Goal: Information Seeking & Learning: Learn about a topic

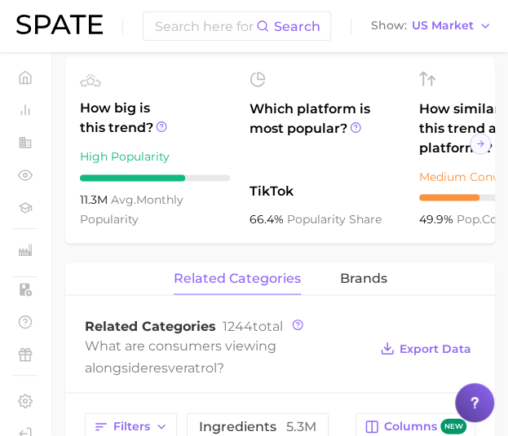
scroll to position [570, 0]
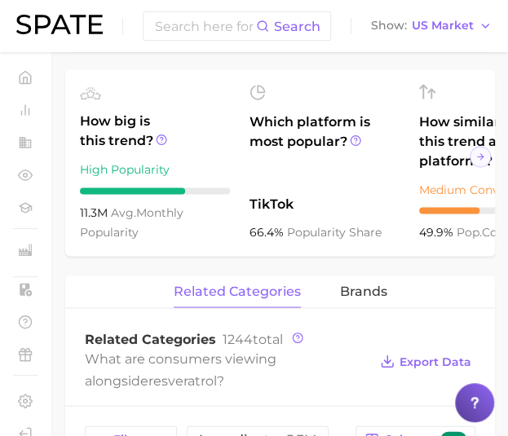
click at [230, 79] on div "resveratrol Add to Watchlist Export Data Resveratrol is a natural antioxidant c…" at bounding box center [279, 359] width 429 height 1506
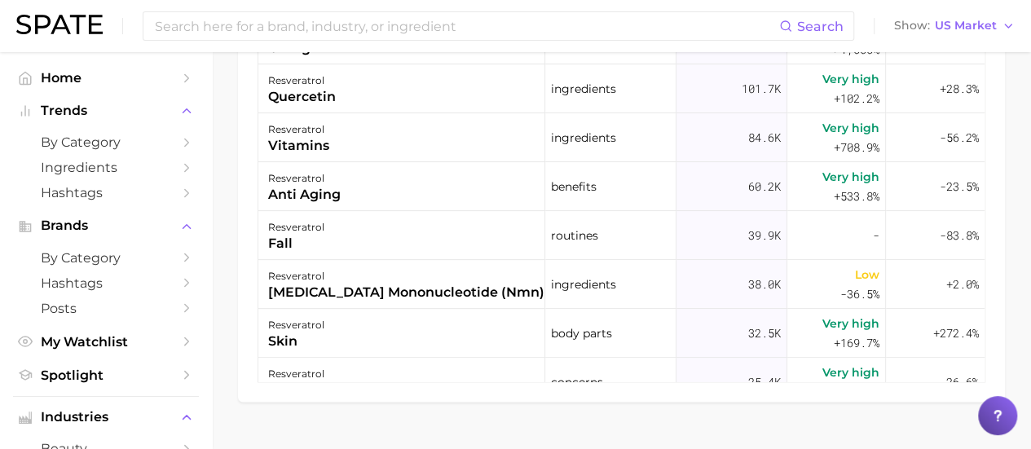
scroll to position [1093, 0]
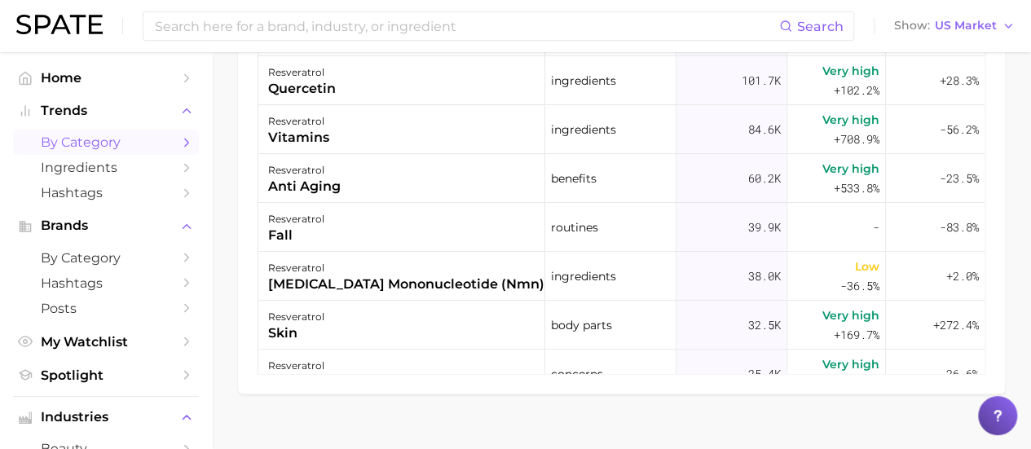
click at [112, 142] on span "by Category" at bounding box center [106, 141] width 130 height 15
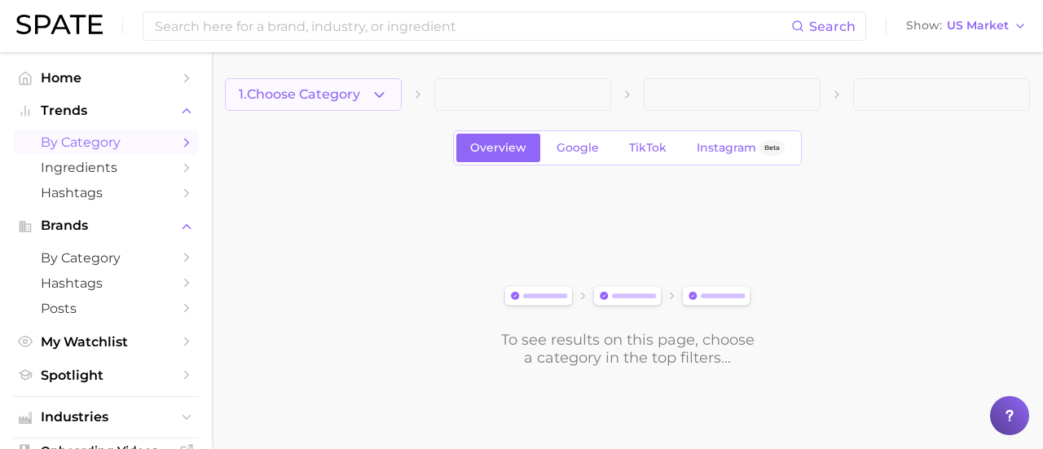
click at [383, 95] on icon "button" at bounding box center [379, 94] width 17 height 17
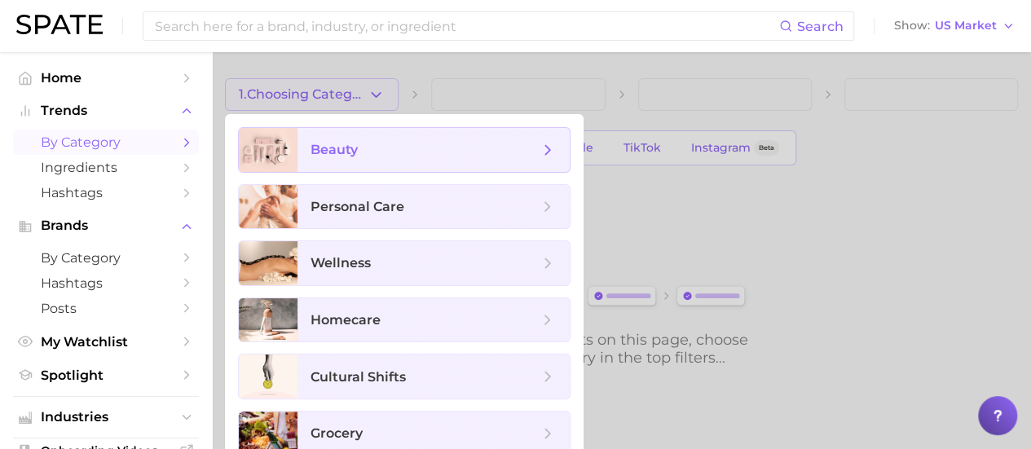
click at [354, 143] on span "beauty" at bounding box center [333, 149] width 47 height 15
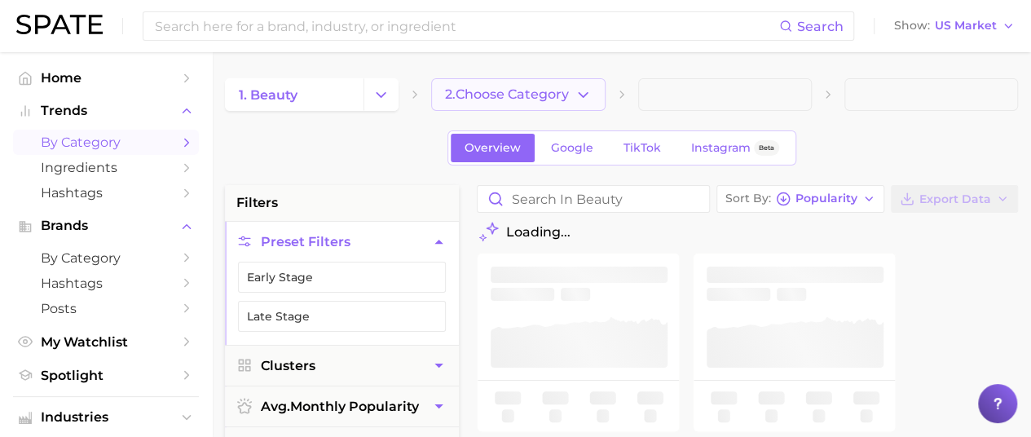
click at [583, 94] on icon "button" at bounding box center [583, 94] width 17 height 17
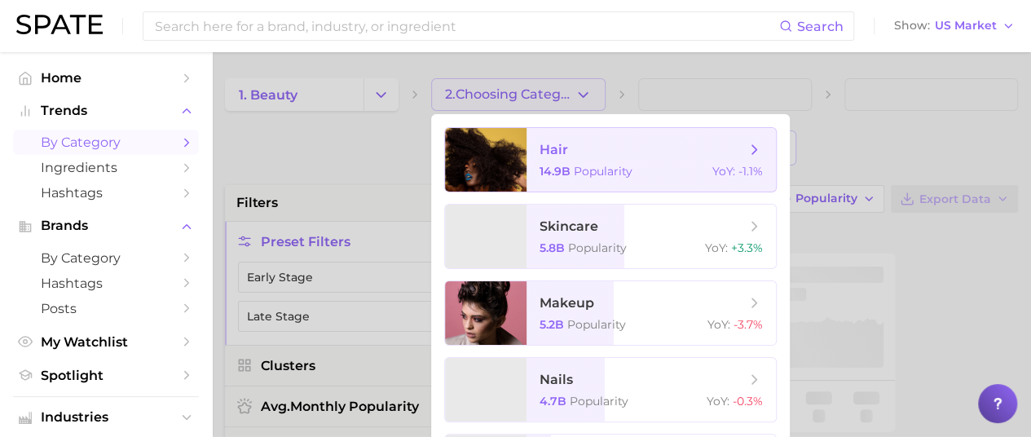
click at [655, 165] on div "14.9b Popularity YoY : -1.1%" at bounding box center [650, 171] width 223 height 15
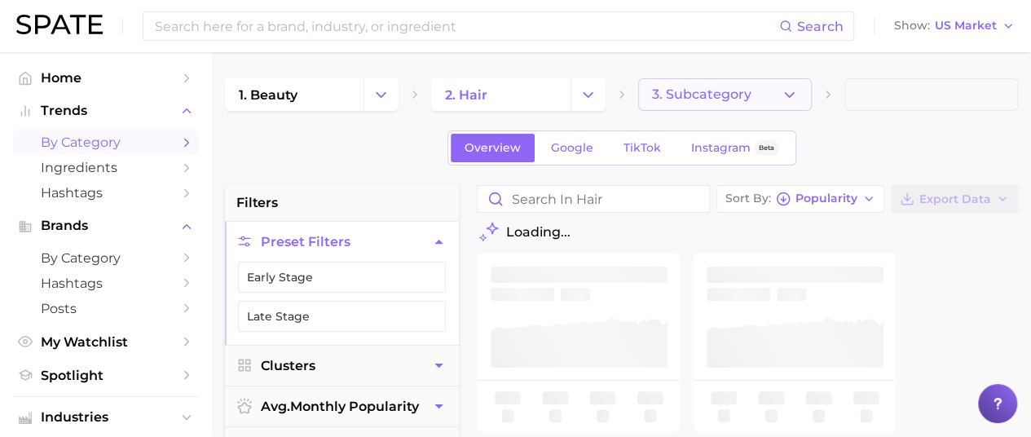
click at [786, 92] on icon "button" at bounding box center [789, 94] width 17 height 17
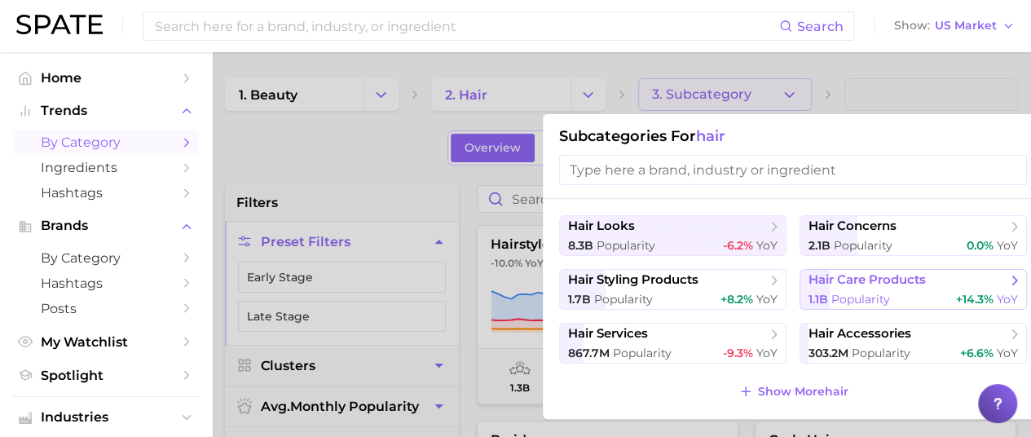
click at [944, 287] on span "hair care products" at bounding box center [907, 280] width 198 height 16
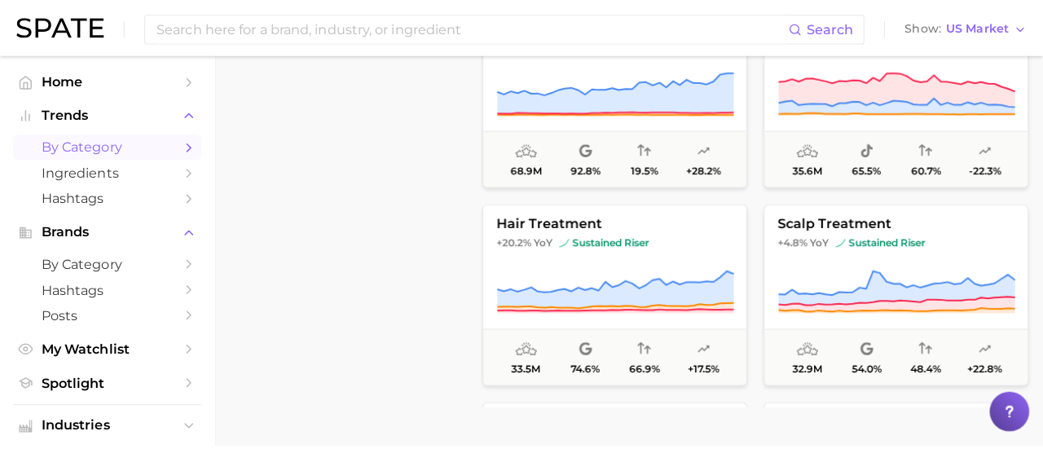
scroll to position [608, 0]
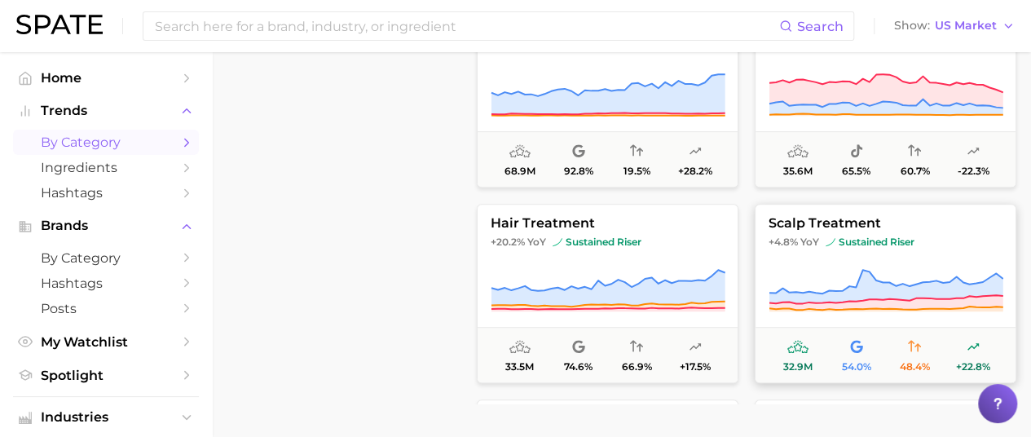
click at [815, 222] on span "scalp treatment" at bounding box center [885, 223] width 260 height 15
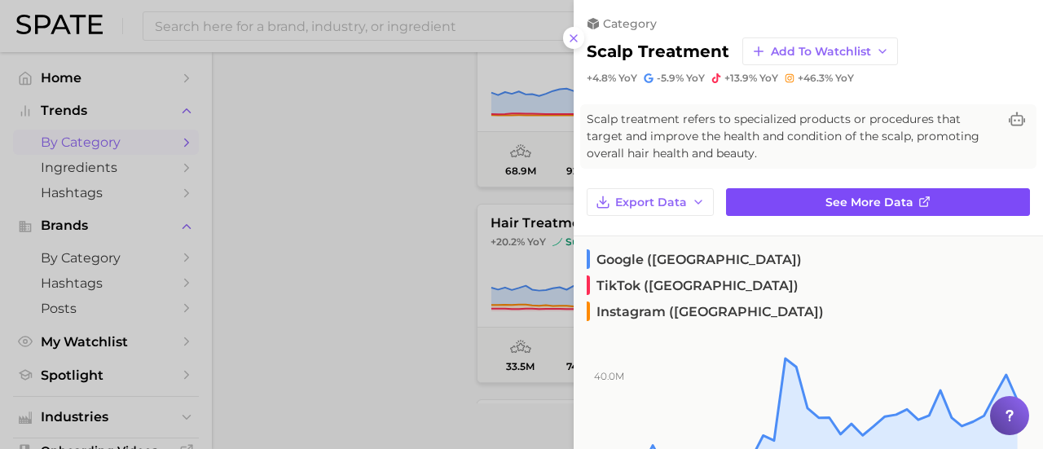
click at [877, 192] on link "See more data" at bounding box center [878, 202] width 304 height 28
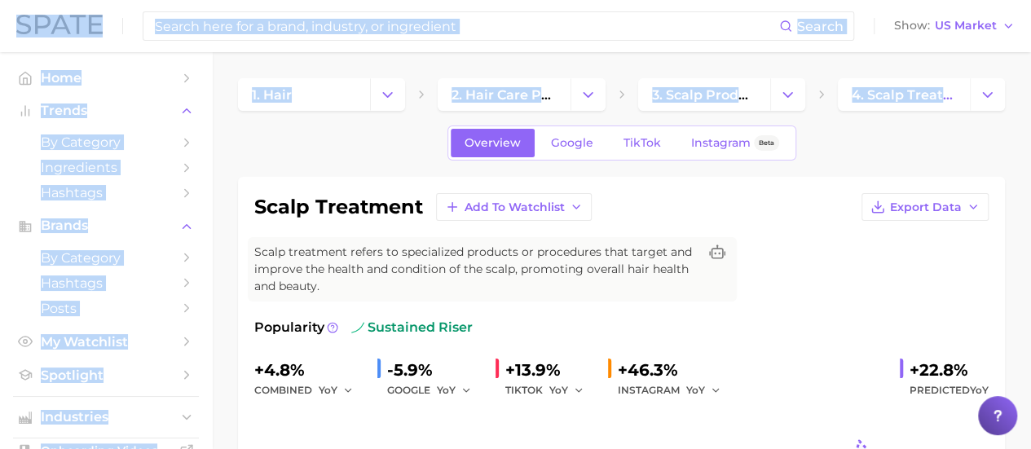
drag, startPoint x: 1030, startPoint y: 63, endPoint x: 1029, endPoint y: 94, distance: 31.0
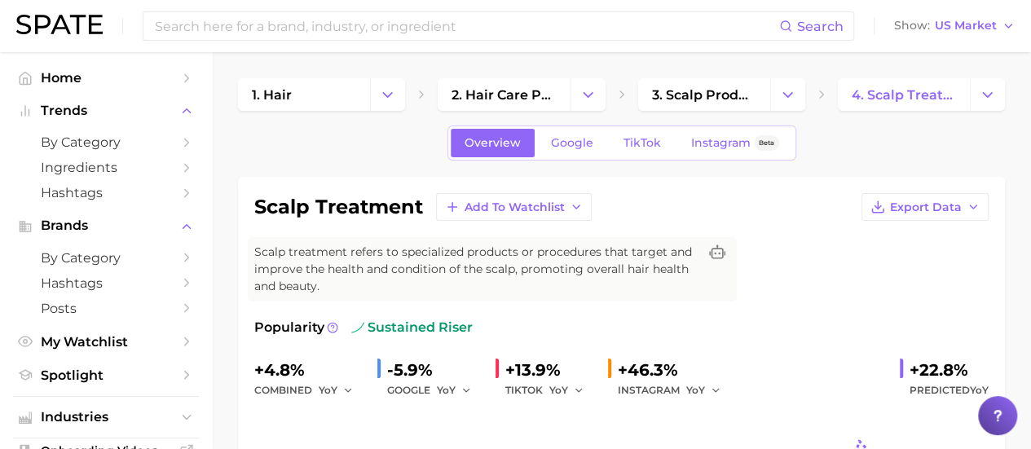
click at [990, 132] on div "Overview Google TikTok Instagram Beta" at bounding box center [621, 142] width 767 height 35
click at [566, 144] on span "Google" at bounding box center [572, 143] width 42 height 14
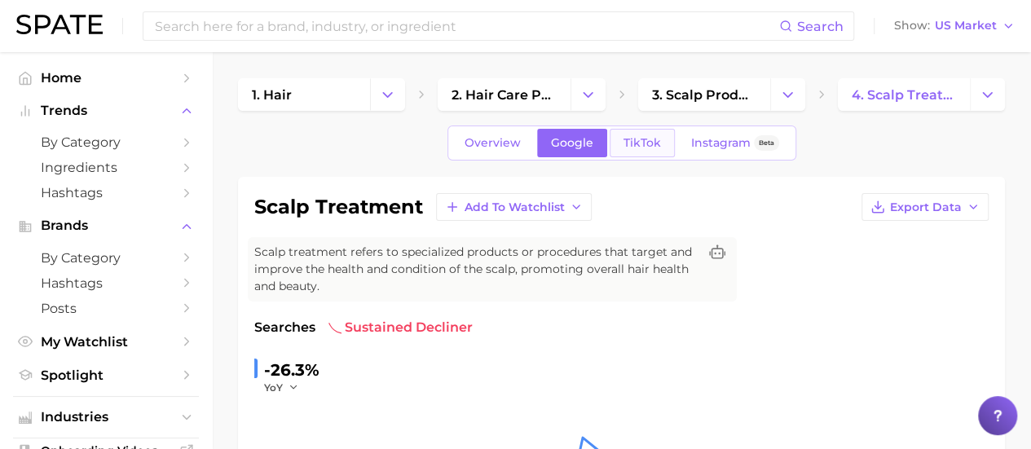
click at [654, 149] on link "TikTok" at bounding box center [642, 143] width 65 height 29
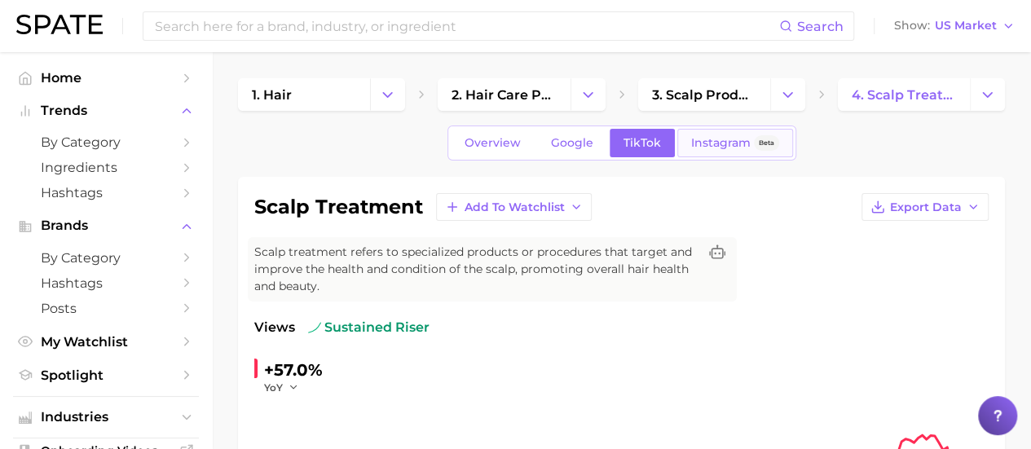
click at [697, 147] on span "Instagram" at bounding box center [720, 143] width 59 height 14
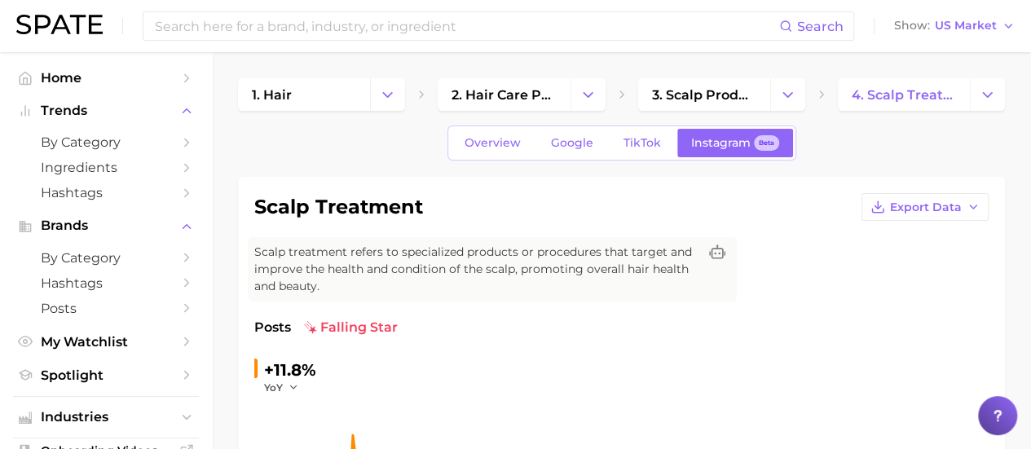
click at [655, 126] on div "Overview Google TikTok Instagram Beta" at bounding box center [621, 142] width 349 height 35
click at [651, 129] on link "TikTok" at bounding box center [642, 143] width 65 height 29
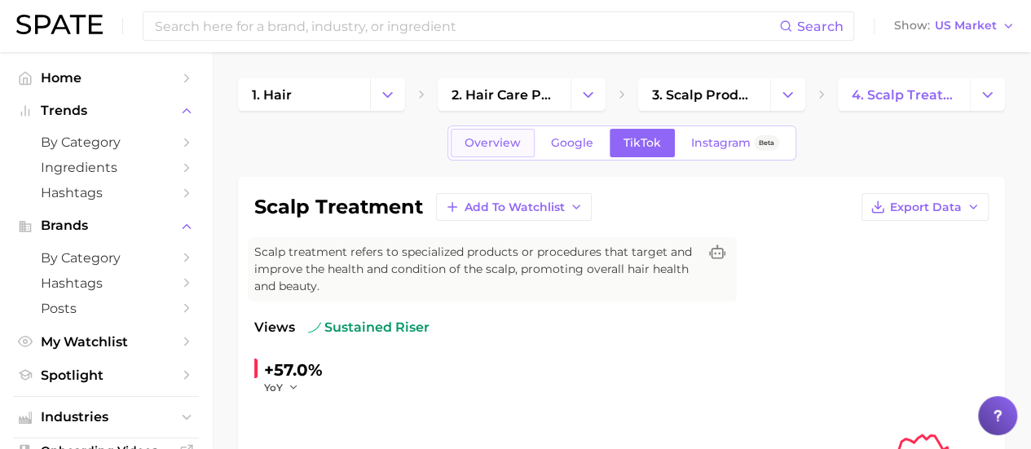
click at [495, 140] on span "Overview" at bounding box center [492, 143] width 56 height 14
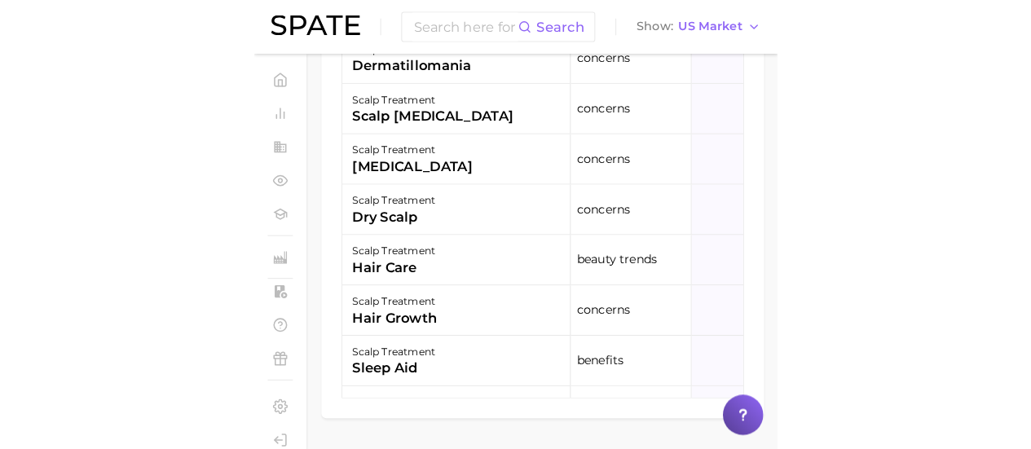
scroll to position [1136, 0]
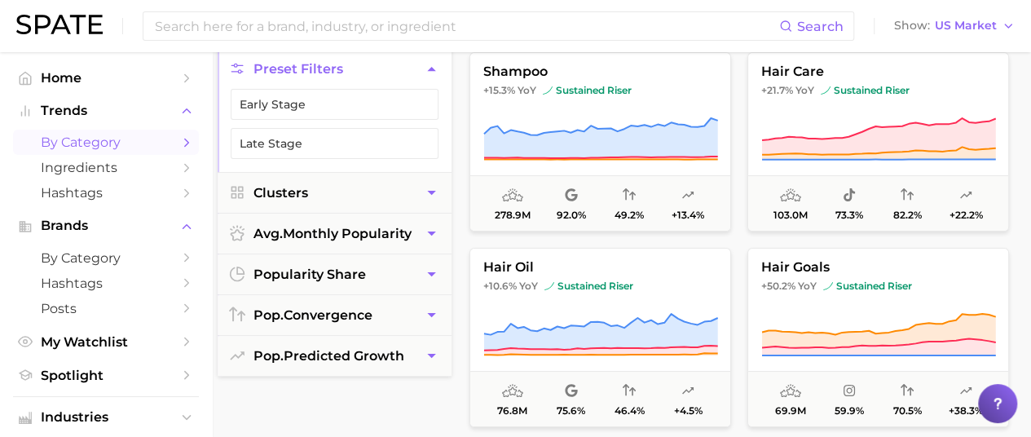
scroll to position [156, 7]
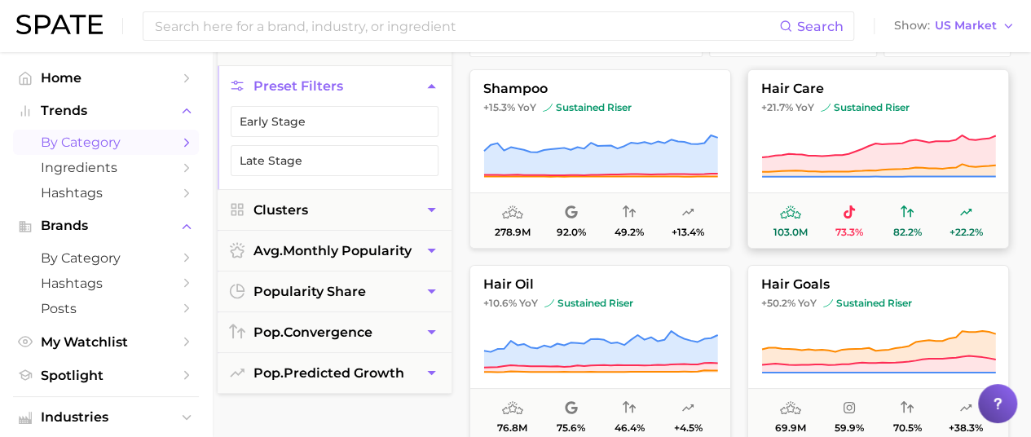
click at [879, 127] on button "hair care +21.7% YoY sustained riser 103.0m 73.3% 82.2% +22.2%" at bounding box center [878, 158] width 262 height 179
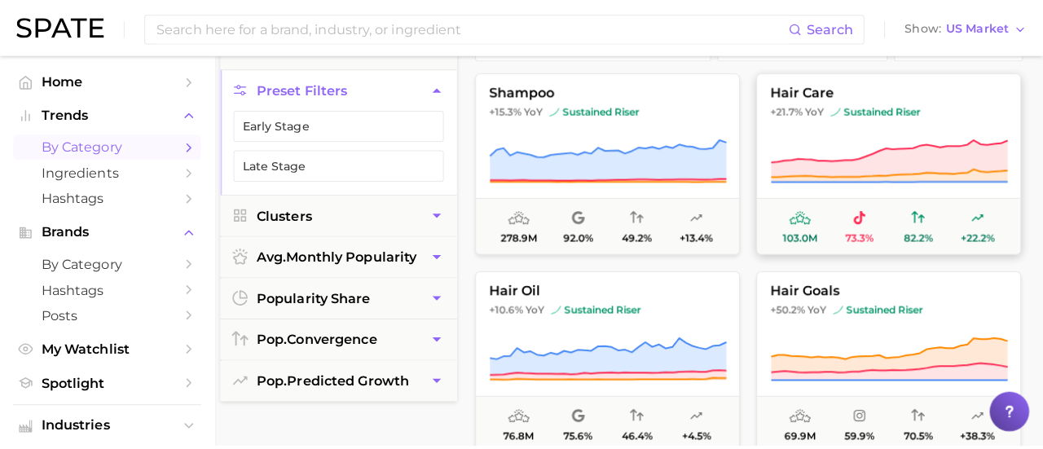
scroll to position [156, 0]
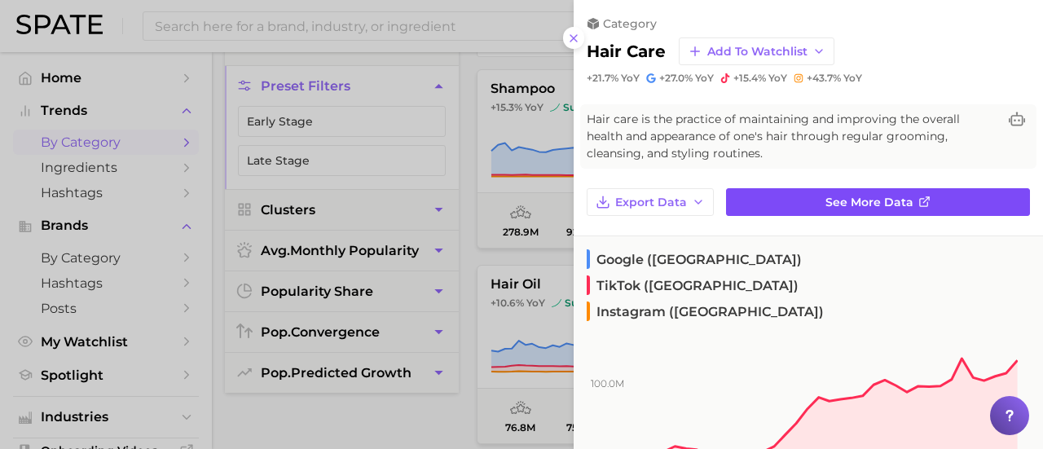
click at [928, 200] on link "See more data" at bounding box center [878, 202] width 304 height 28
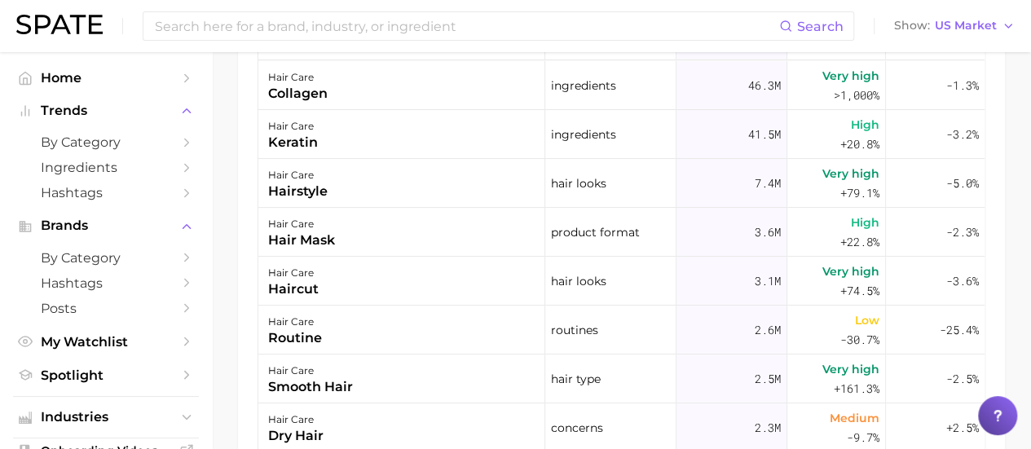
scroll to position [1010, 0]
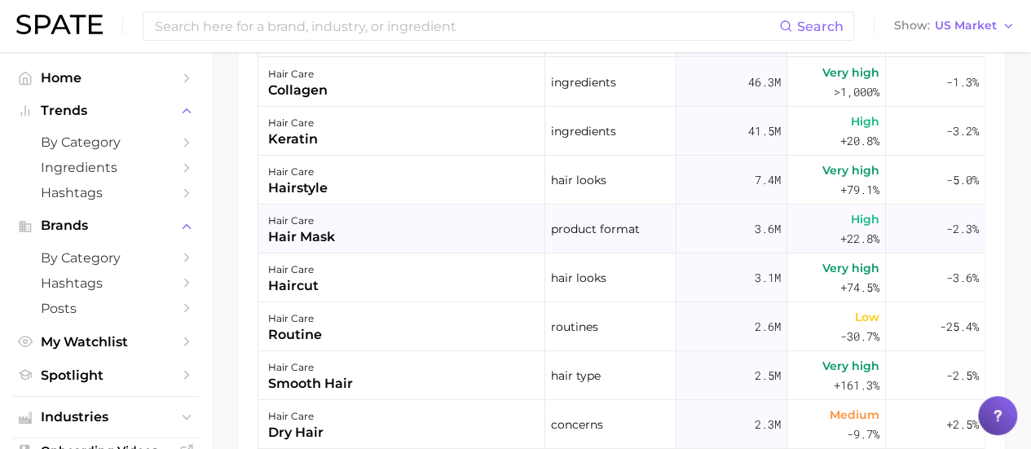
click at [304, 234] on div "hair mask" at bounding box center [301, 237] width 67 height 20
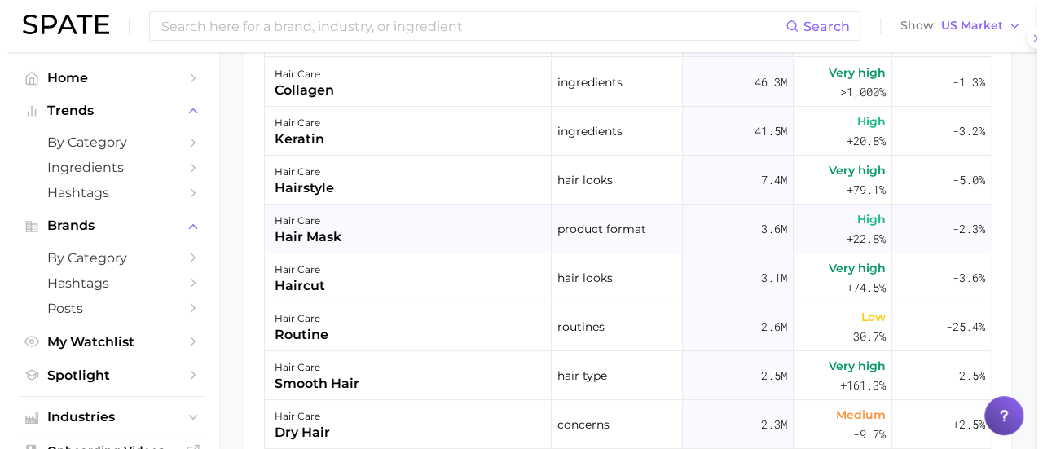
scroll to position [1010, 0]
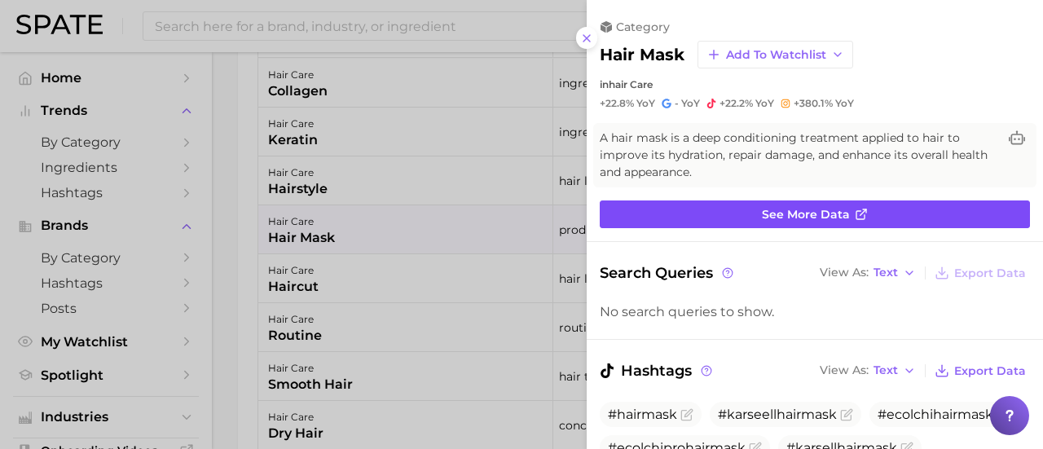
click at [809, 212] on span "See more data" at bounding box center [806, 215] width 88 height 14
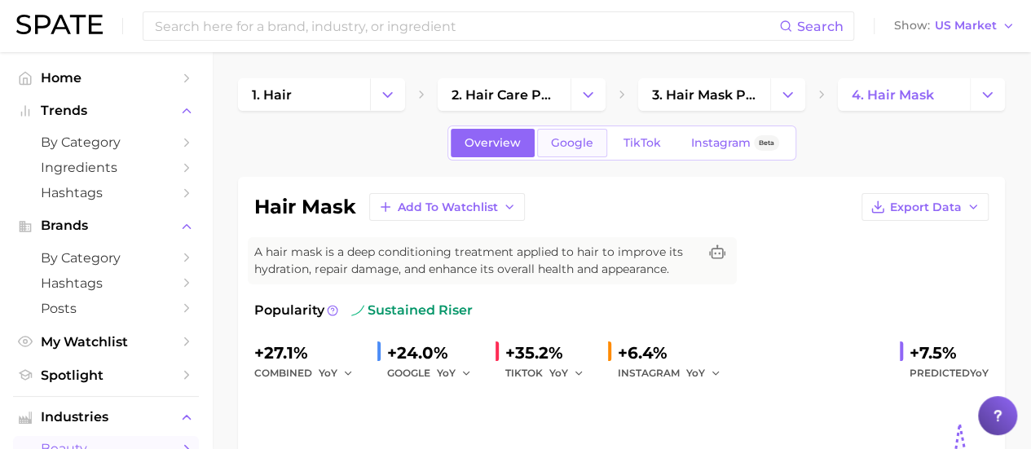
click at [589, 146] on span "Google" at bounding box center [572, 143] width 42 height 14
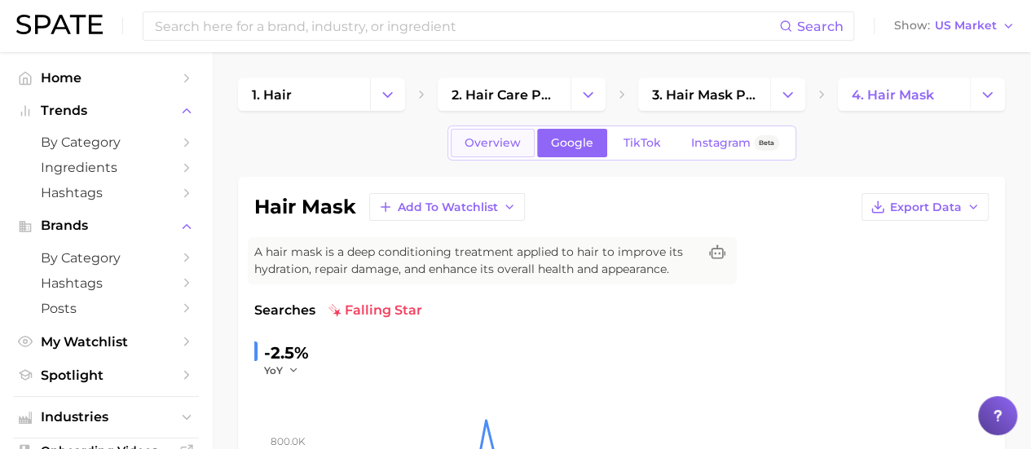
click at [521, 149] on link "Overview" at bounding box center [493, 143] width 84 height 29
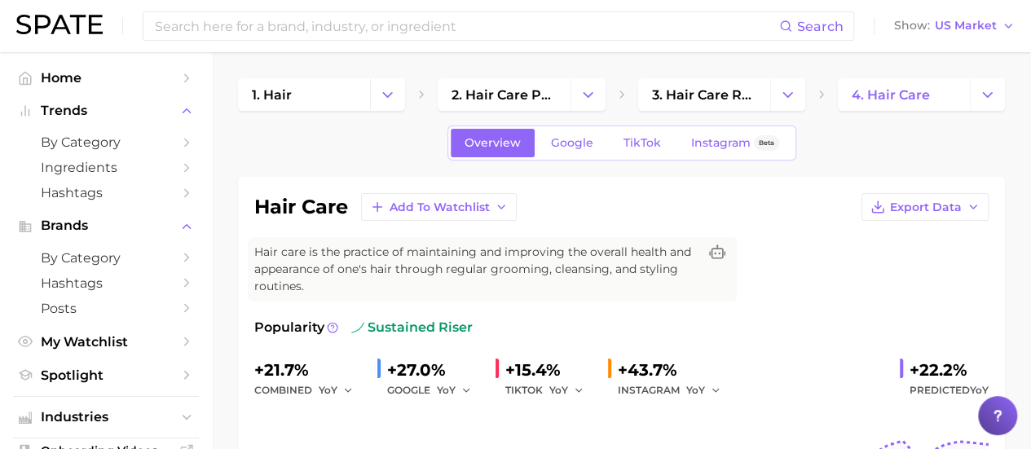
scroll to position [1010, 0]
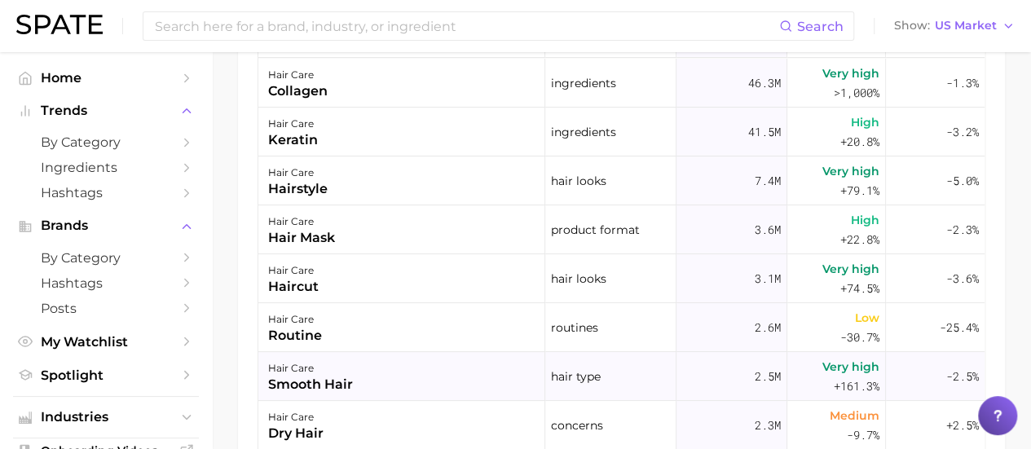
click at [314, 379] on div "smooth hair" at bounding box center [310, 385] width 85 height 20
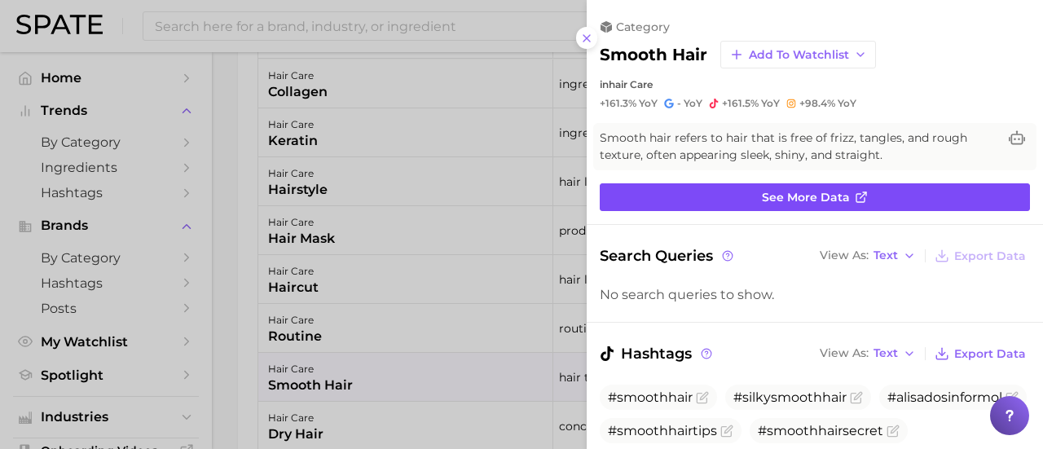
scroll to position [0, 0]
click at [811, 191] on span "See more data" at bounding box center [806, 198] width 88 height 14
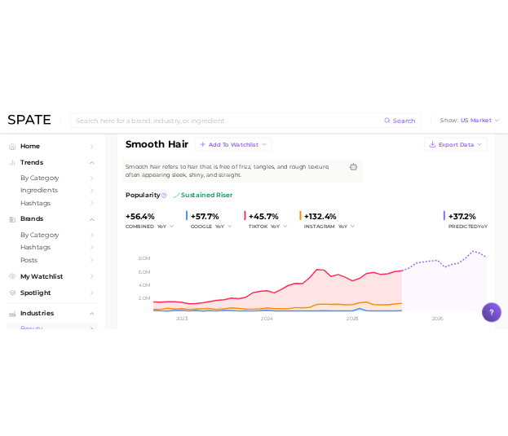
scroll to position [130, 0]
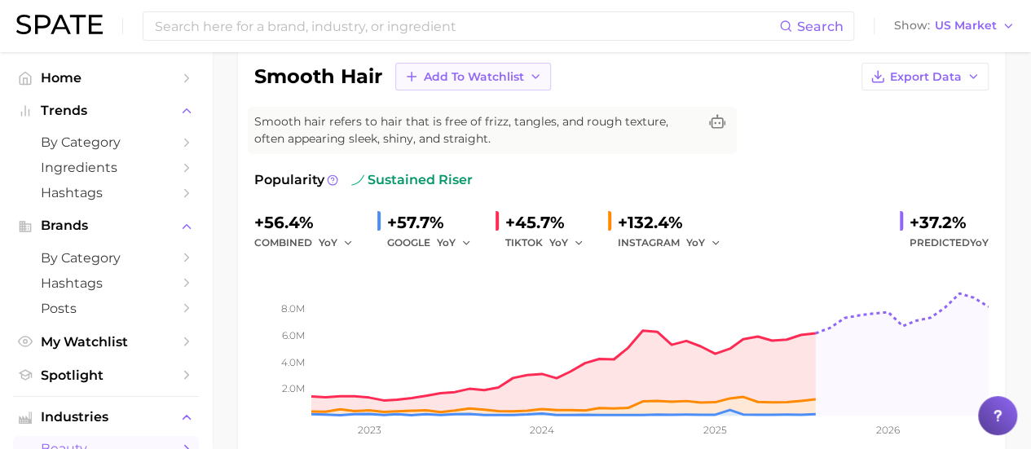
click at [526, 79] on button "Add to Watchlist" at bounding box center [473, 77] width 156 height 28
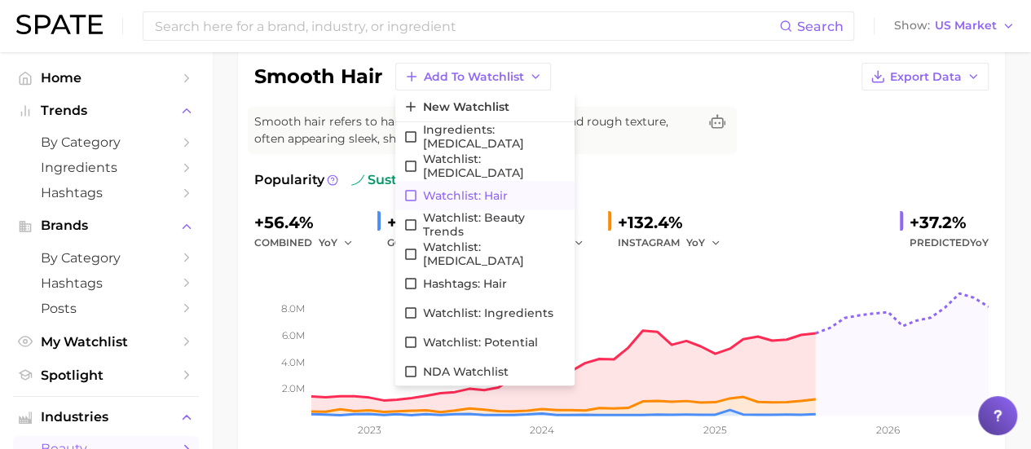
click at [490, 195] on span "Watchlist: Hair" at bounding box center [465, 196] width 85 height 14
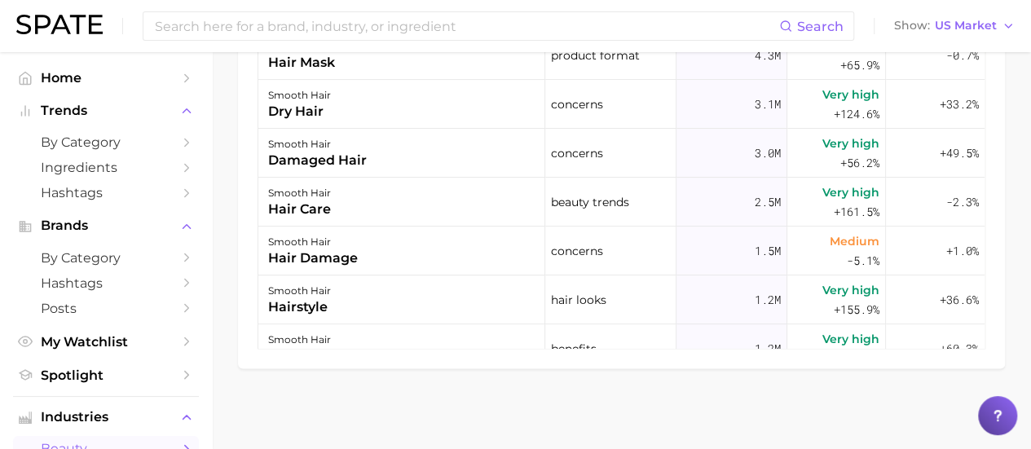
scroll to position [0, 0]
click at [122, 166] on span "Ingredients" at bounding box center [106, 167] width 130 height 15
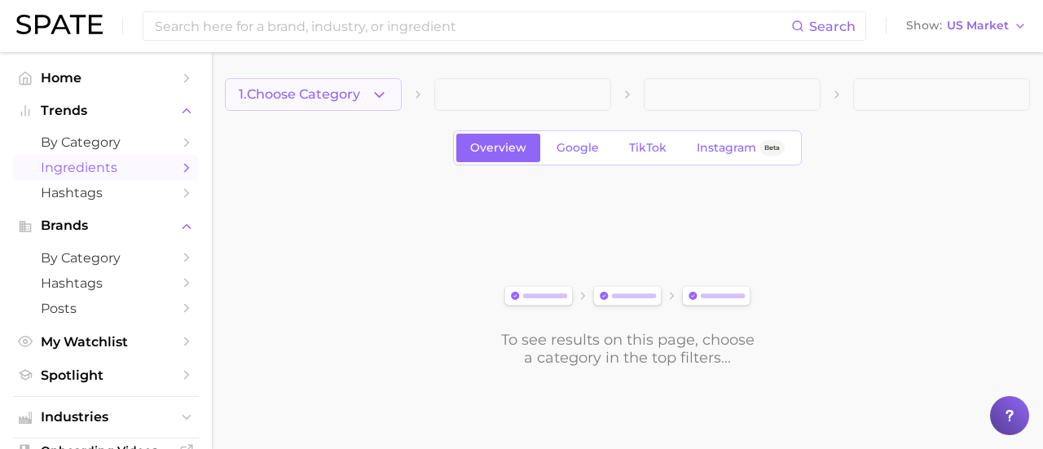
click at [388, 93] on icon "button" at bounding box center [379, 94] width 17 height 17
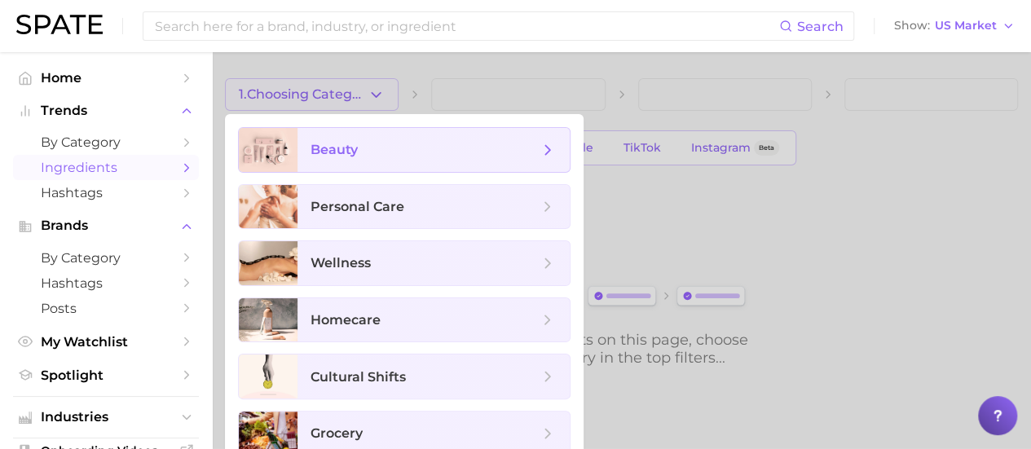
click at [407, 147] on span "beauty" at bounding box center [424, 150] width 228 height 18
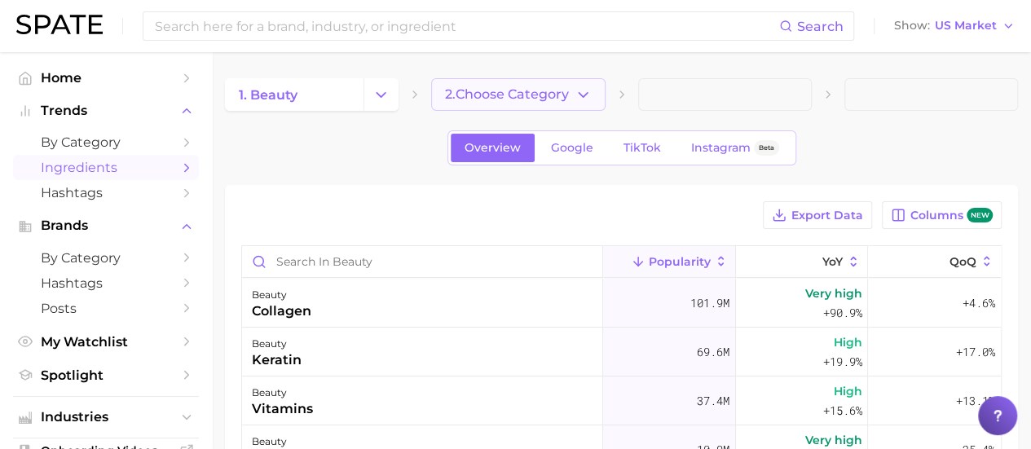
click at [579, 90] on icon "button" at bounding box center [583, 94] width 17 height 17
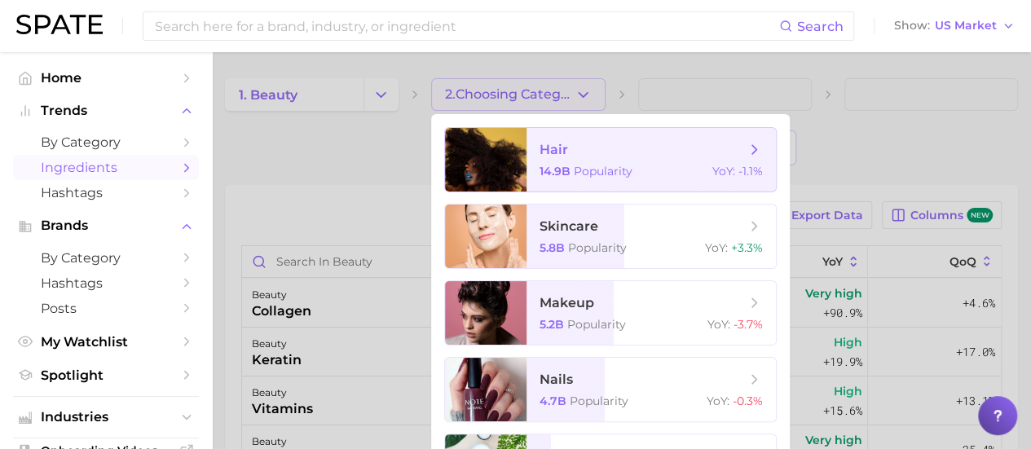
click at [628, 148] on span "hair" at bounding box center [641, 150] width 205 height 18
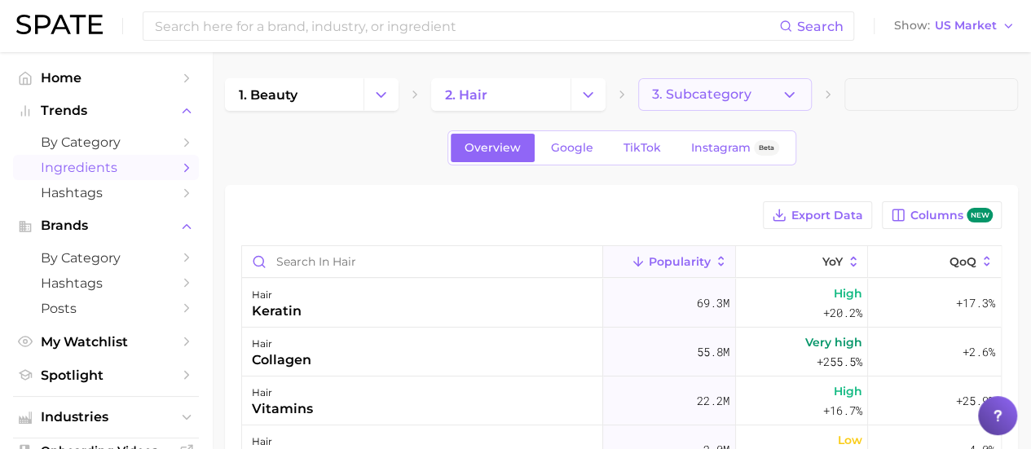
click at [776, 89] on button "3. Subcategory" at bounding box center [725, 94] width 174 height 33
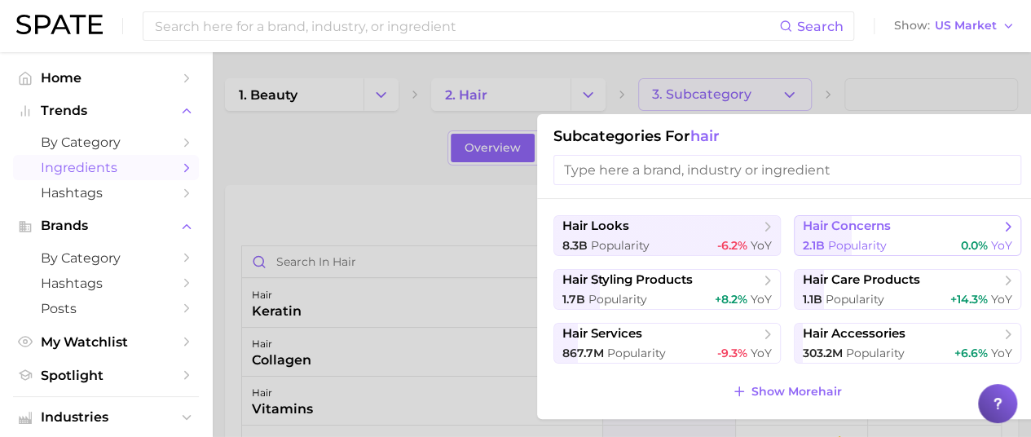
click at [906, 240] on div "2.1b Popularity 0.0% YoY" at bounding box center [907, 245] width 209 height 15
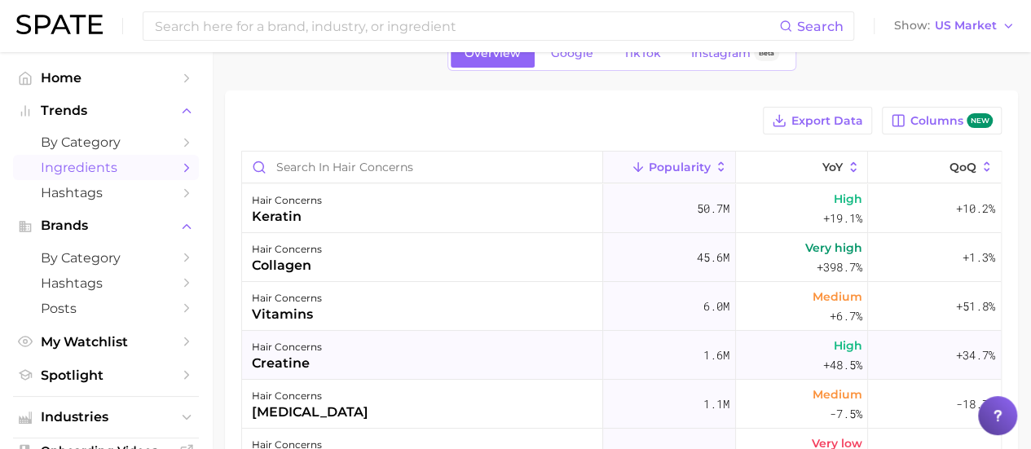
click at [297, 356] on div "creatine" at bounding box center [287, 364] width 70 height 20
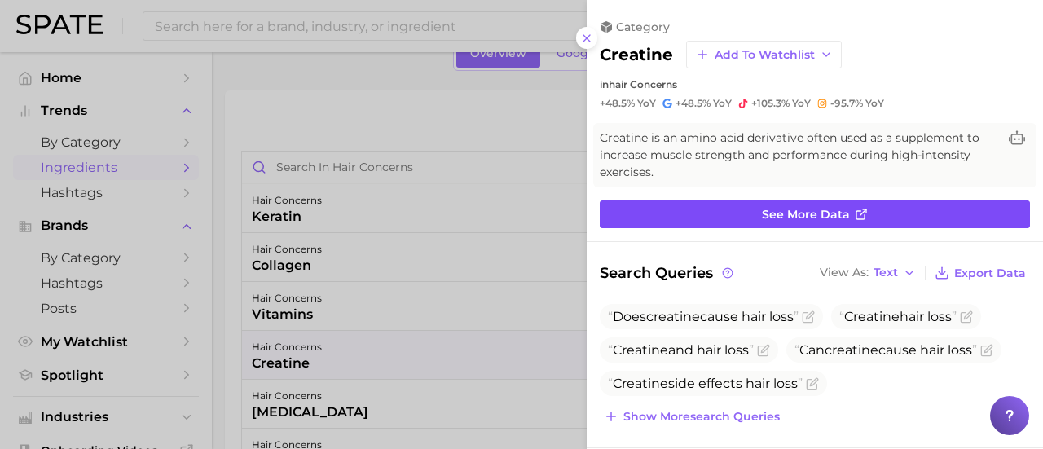
click at [750, 212] on link "See more data" at bounding box center [815, 214] width 430 height 28
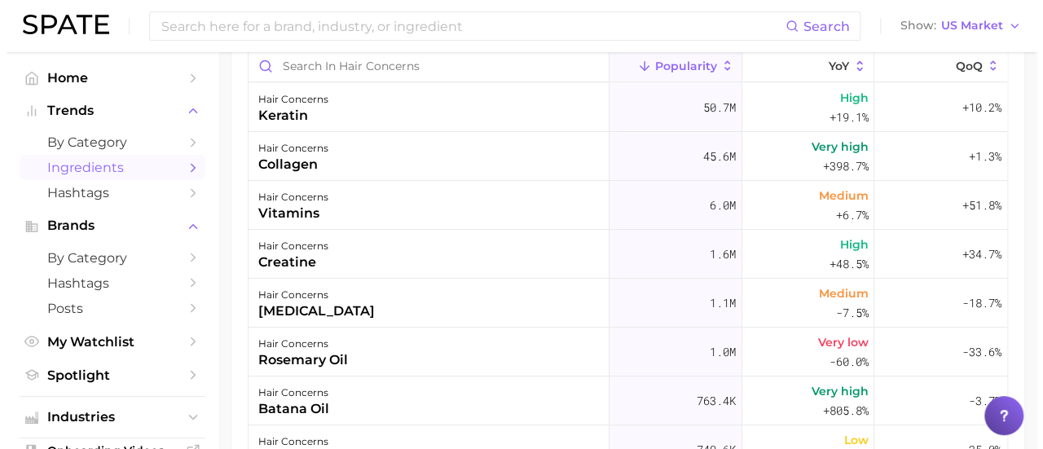
scroll to position [207, 0]
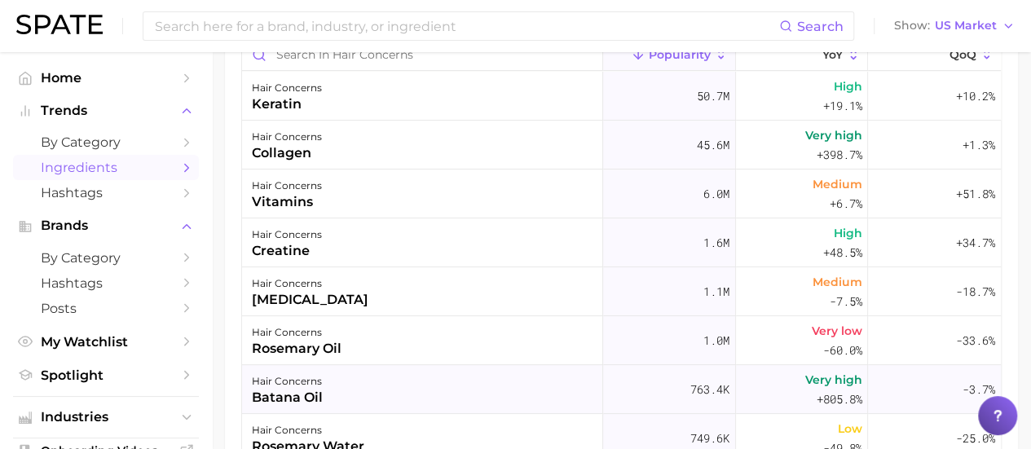
click at [310, 381] on div "hair concerns" at bounding box center [287, 382] width 71 height 20
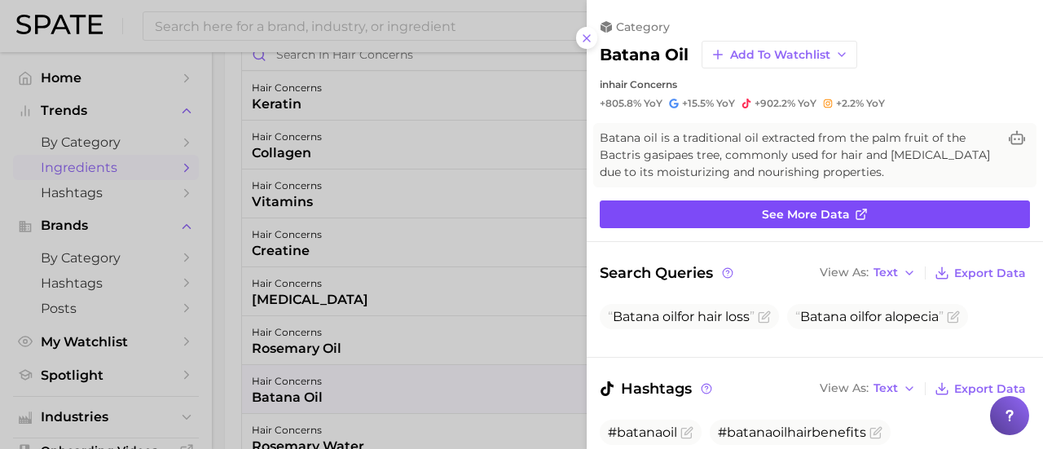
scroll to position [0, 0]
click at [807, 213] on span "See more data" at bounding box center [806, 215] width 88 height 14
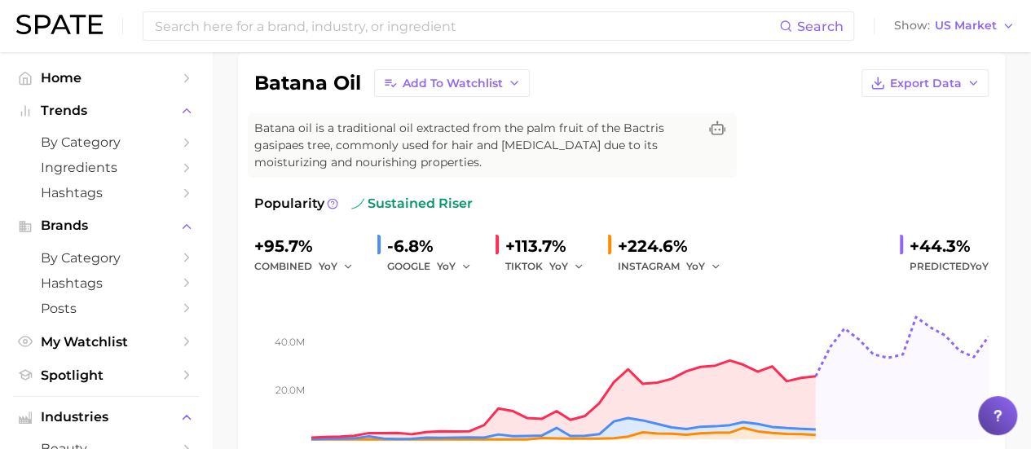
scroll to position [59, 0]
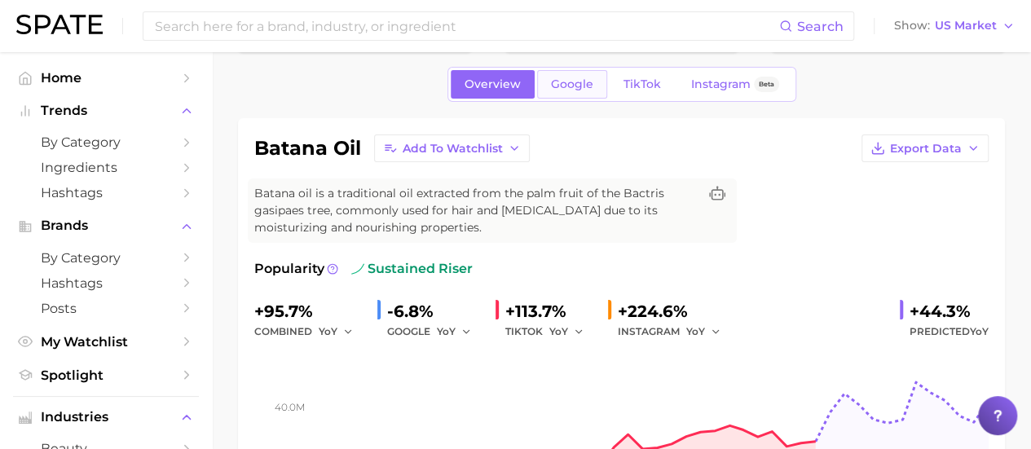
click at [576, 89] on span "Google" at bounding box center [572, 84] width 42 height 14
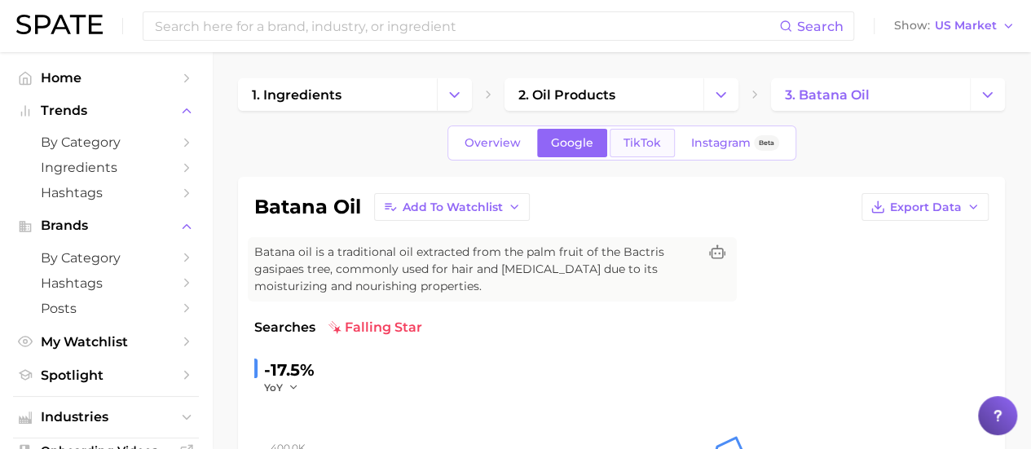
click at [637, 143] on span "TikTok" at bounding box center [641, 143] width 37 height 14
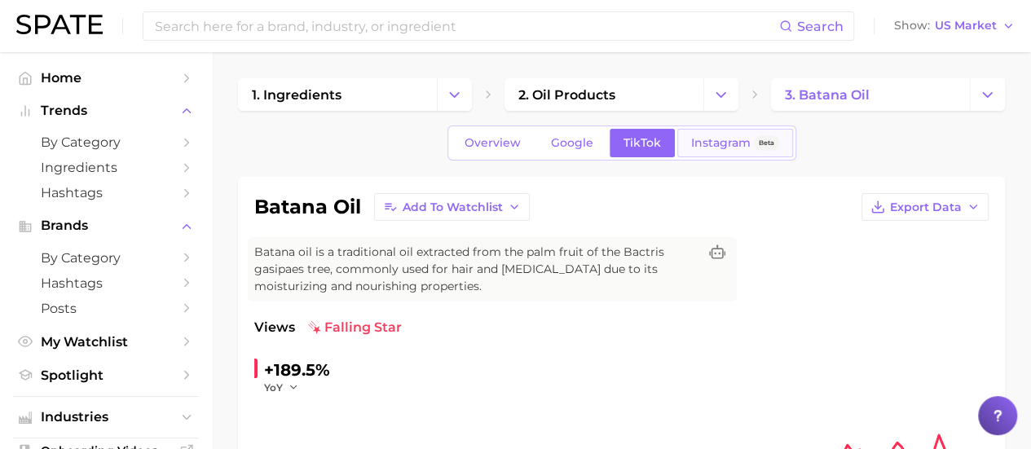
click at [711, 134] on link "Instagram Beta" at bounding box center [735, 143] width 116 height 29
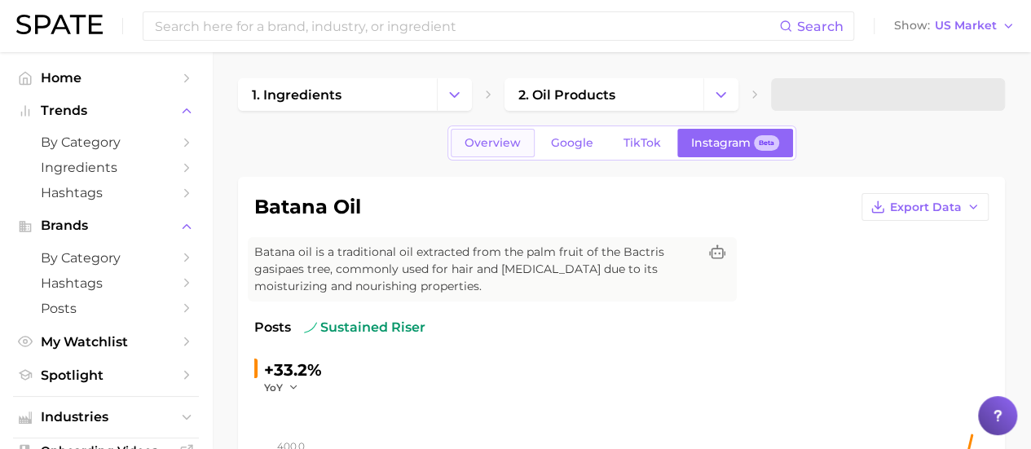
click at [513, 149] on span "Overview" at bounding box center [492, 143] width 56 height 14
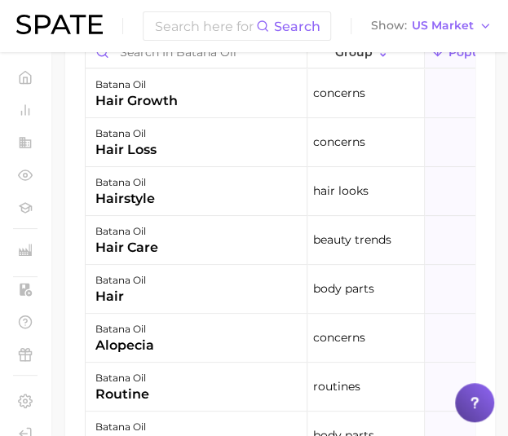
scroll to position [1222, 0]
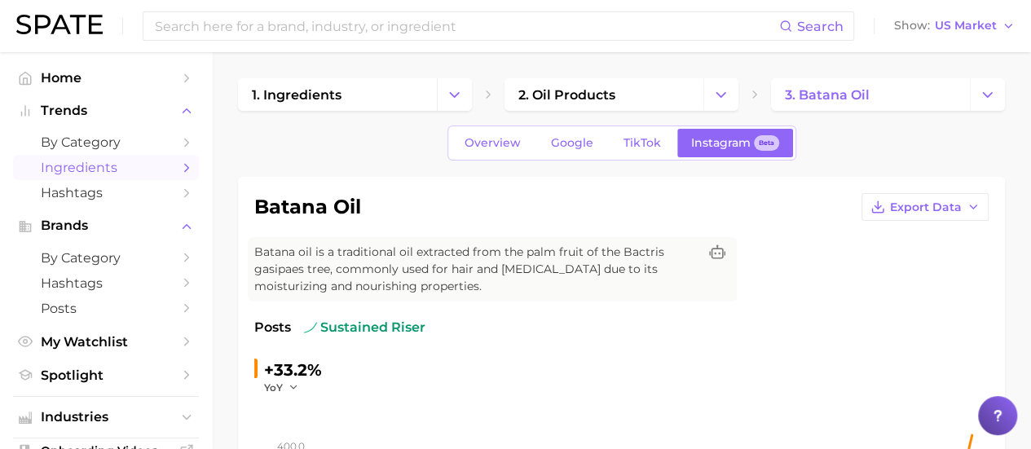
click at [125, 164] on span "Ingredients" at bounding box center [106, 167] width 130 height 15
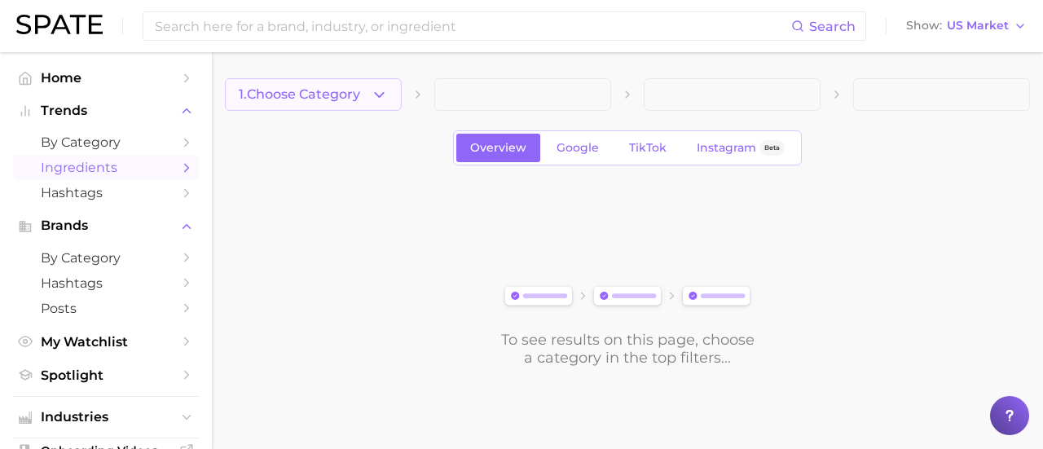
click at [380, 83] on button "1. Choose Category" at bounding box center [313, 94] width 177 height 33
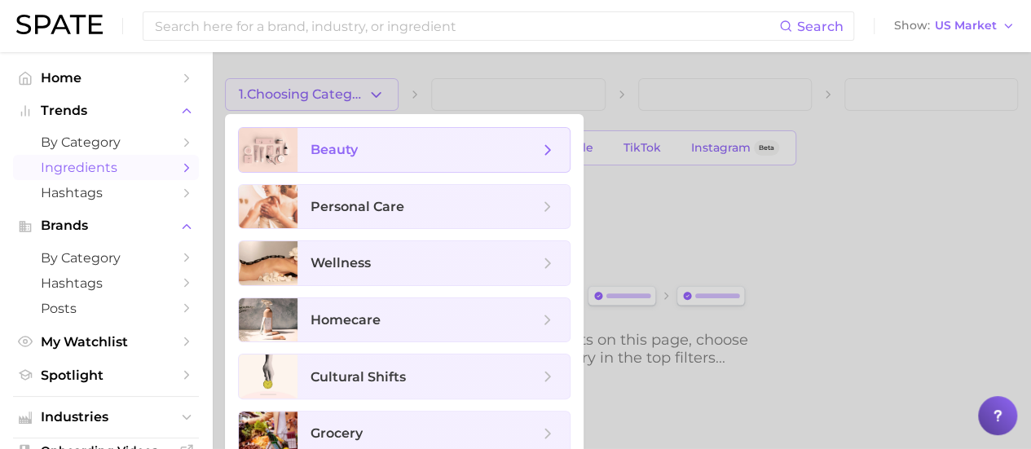
click at [391, 153] on span "beauty" at bounding box center [424, 150] width 228 height 18
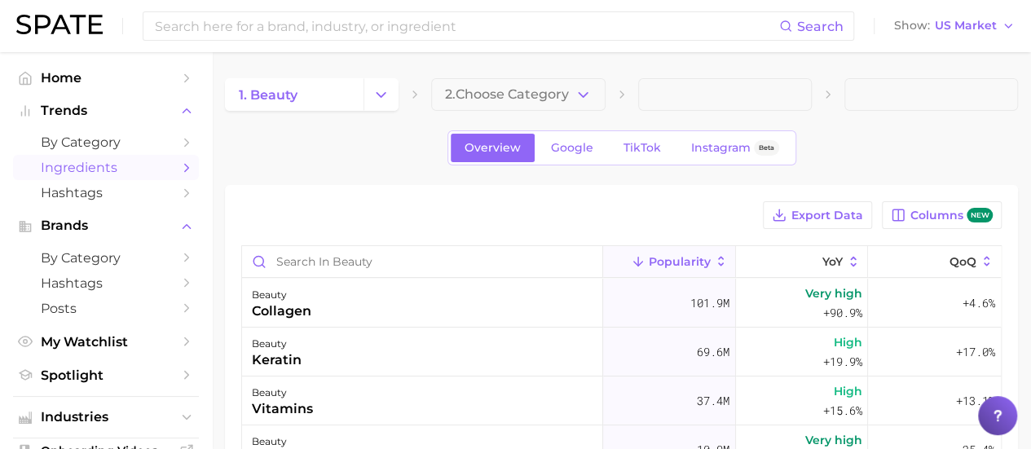
click at [579, 89] on icon "button" at bounding box center [583, 94] width 17 height 17
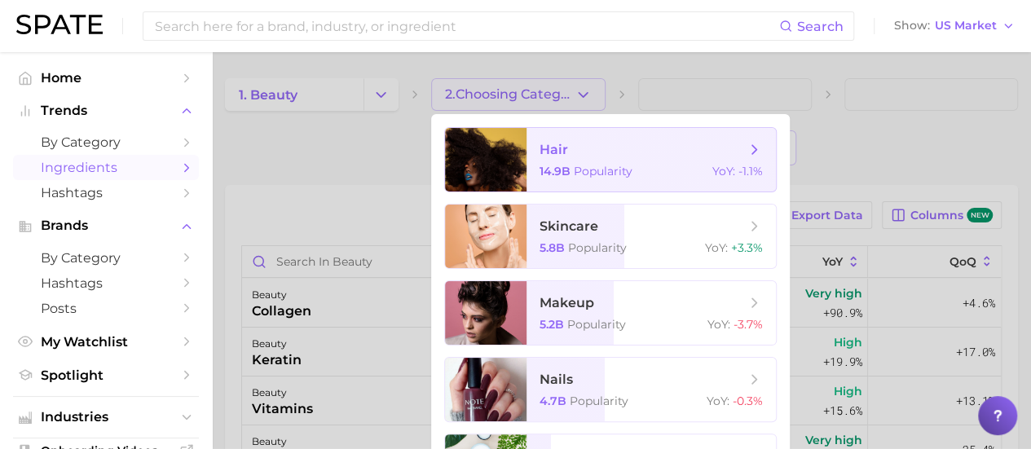
click at [645, 143] on span "hair" at bounding box center [641, 150] width 205 height 18
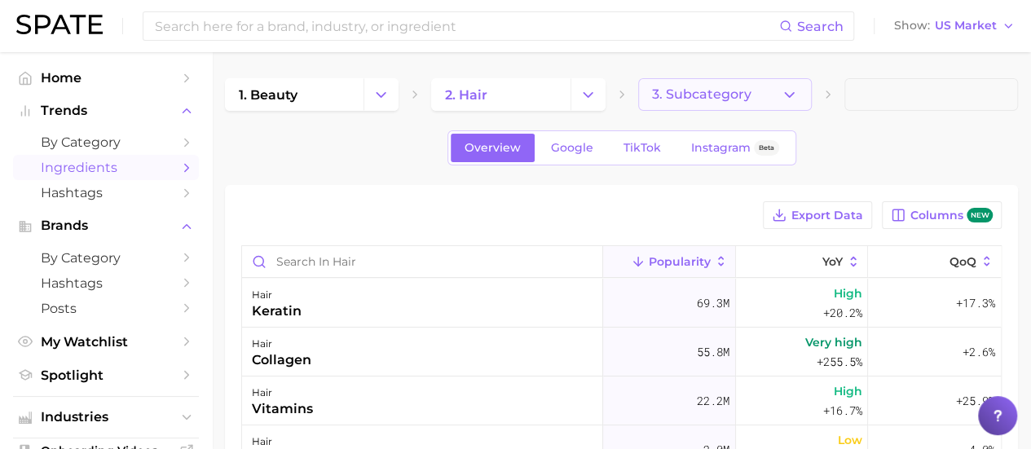
click at [748, 85] on button "3. Subcategory" at bounding box center [725, 94] width 174 height 33
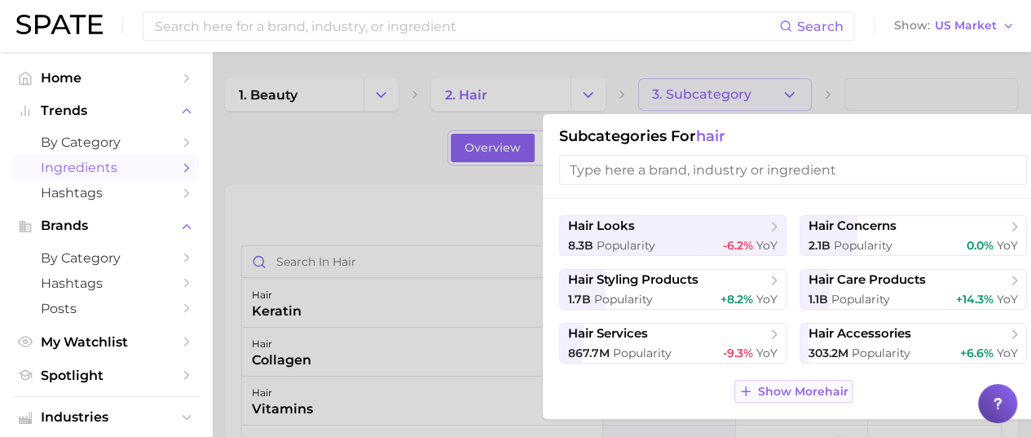
click at [780, 389] on span "Show More hair" at bounding box center [803, 392] width 90 height 14
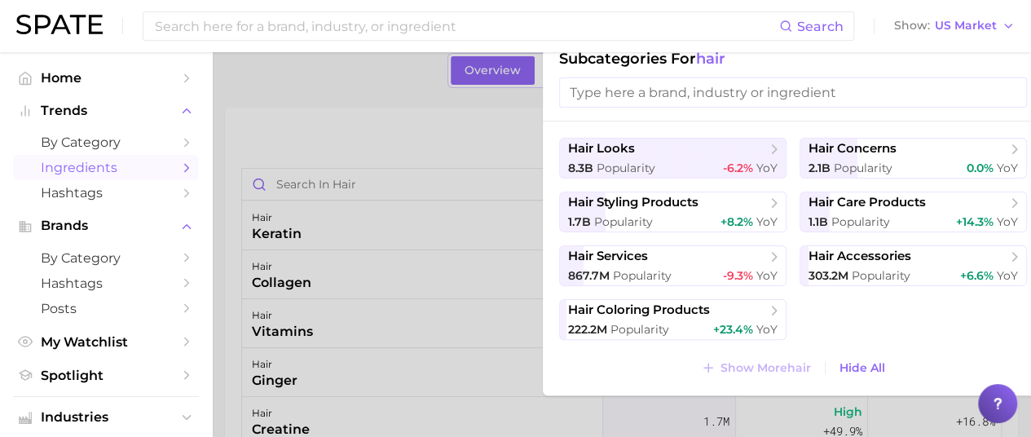
scroll to position [99, 0]
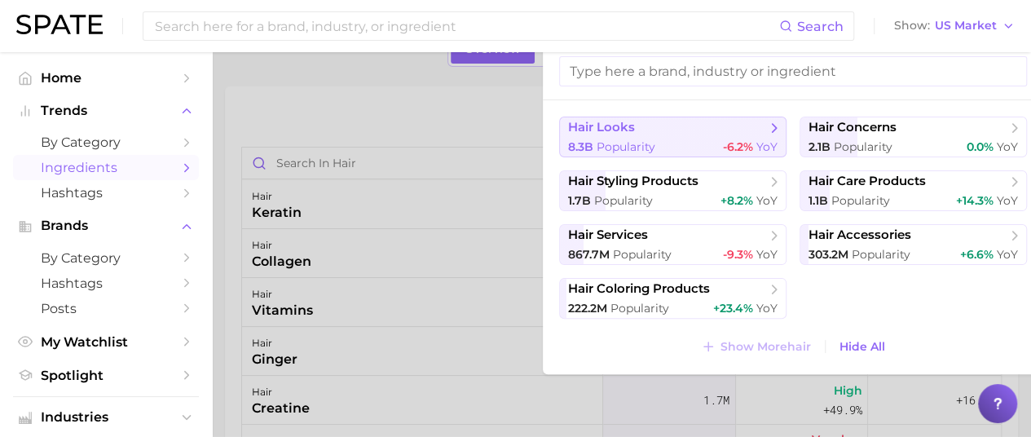
click at [732, 132] on span "hair looks" at bounding box center [667, 128] width 198 height 16
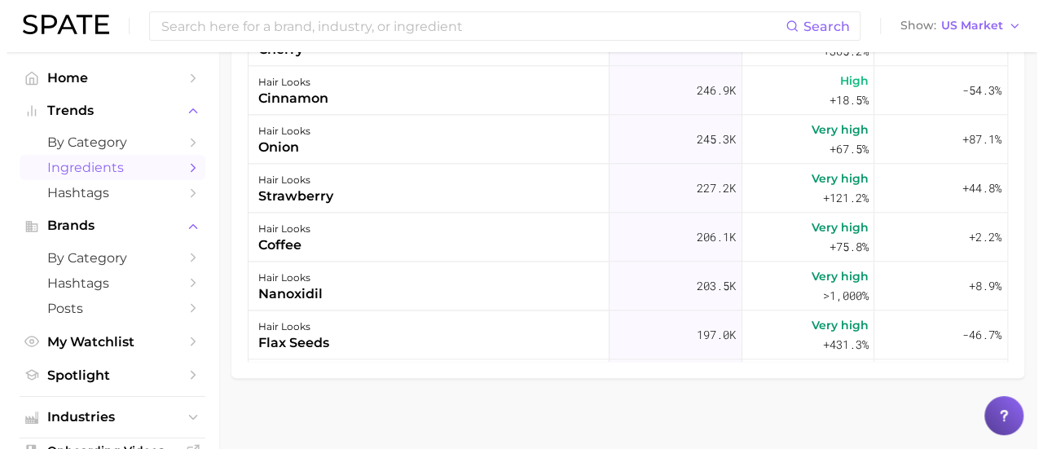
scroll to position [815, 0]
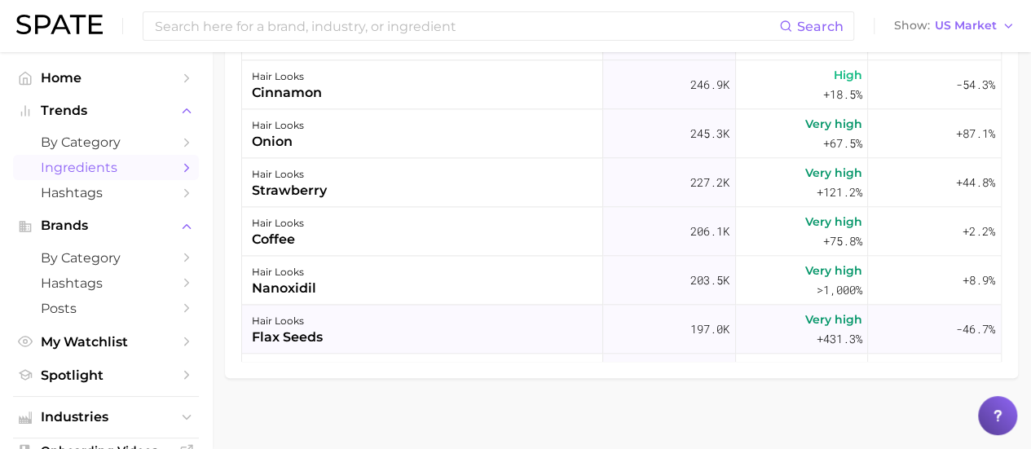
click at [368, 328] on div "hair looks flax seeds" at bounding box center [422, 329] width 361 height 49
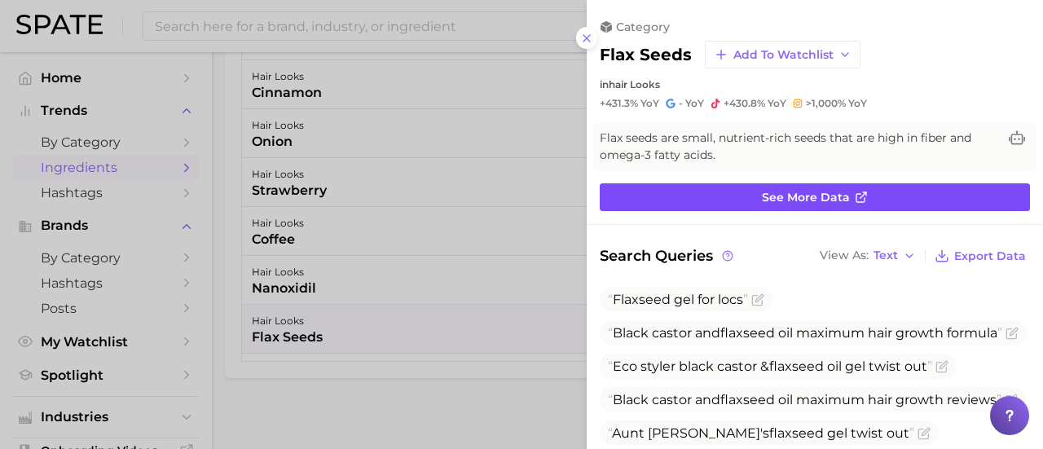
click at [830, 200] on span "See more data" at bounding box center [806, 198] width 88 height 14
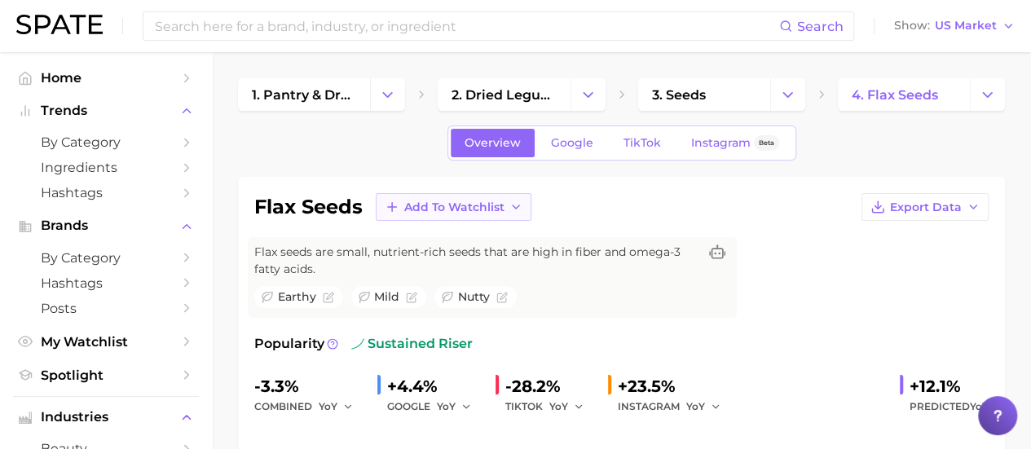
click at [482, 205] on span "Add to Watchlist" at bounding box center [454, 207] width 100 height 14
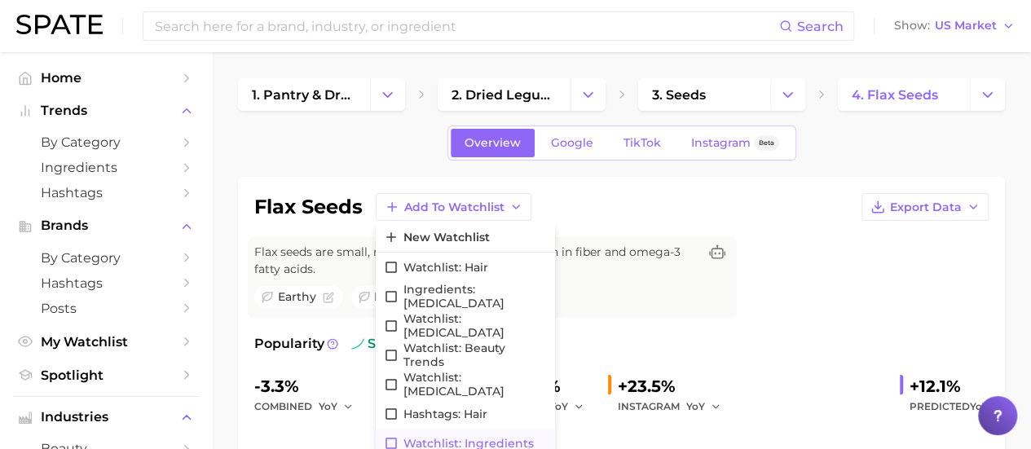
scroll to position [7, 0]
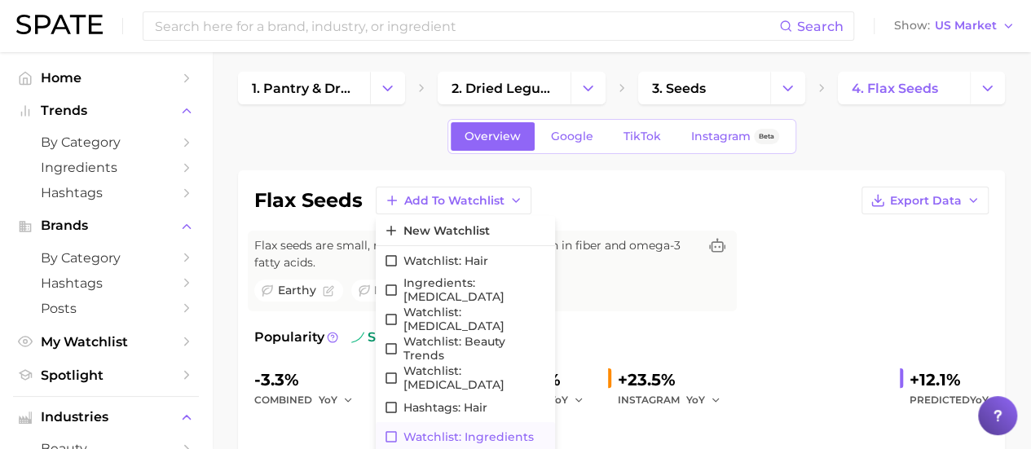
click at [503, 434] on span "Watchlist: Ingredients" at bounding box center [468, 437] width 130 height 14
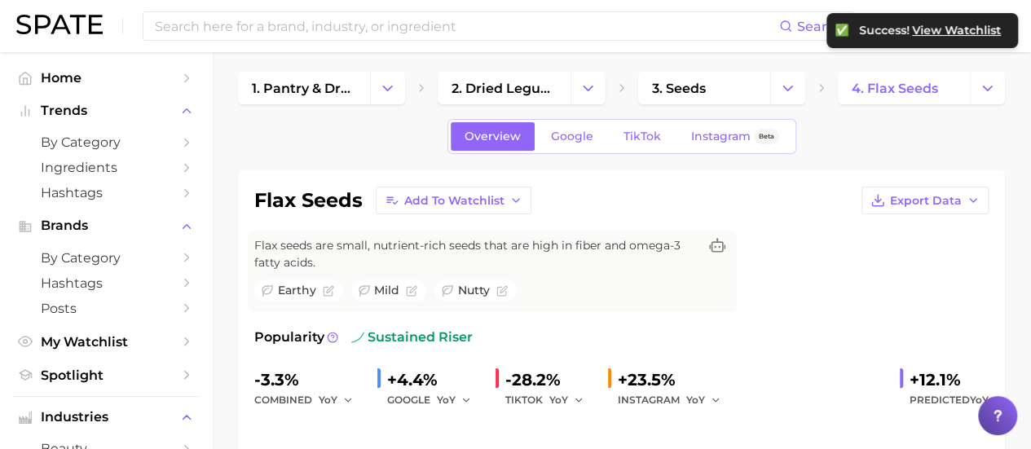
click at [821, 138] on div "Overview Google TikTok Instagram Beta" at bounding box center [621, 136] width 767 height 35
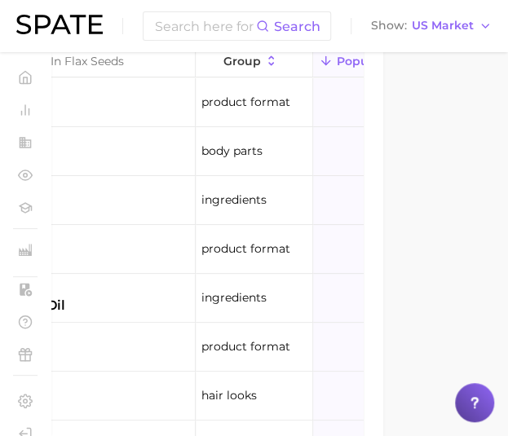
scroll to position [1210, 0]
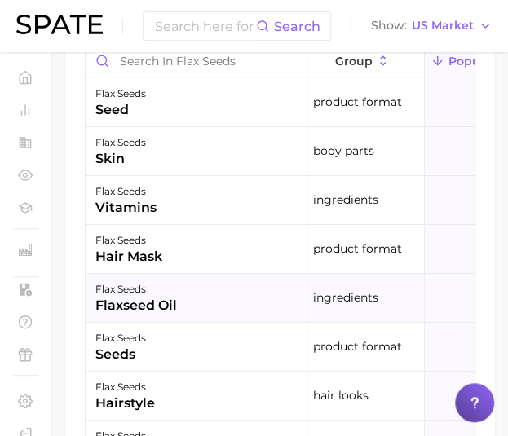
click at [155, 299] on div "flax seeds" at bounding box center [135, 290] width 81 height 20
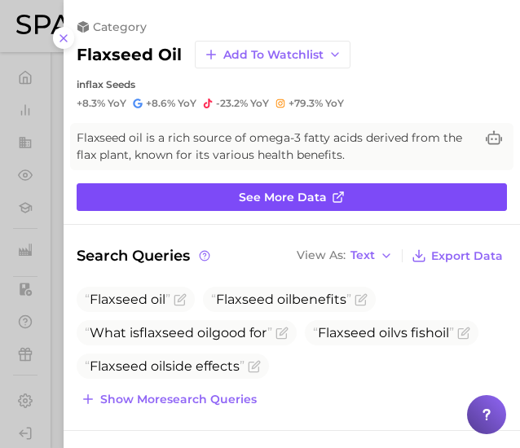
scroll to position [0, 0]
click at [275, 191] on span "See more data" at bounding box center [283, 198] width 88 height 14
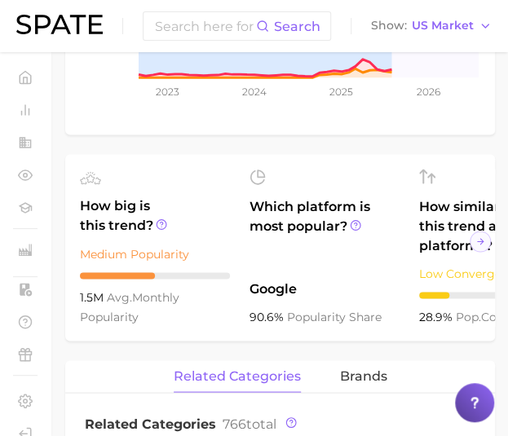
scroll to position [466, 0]
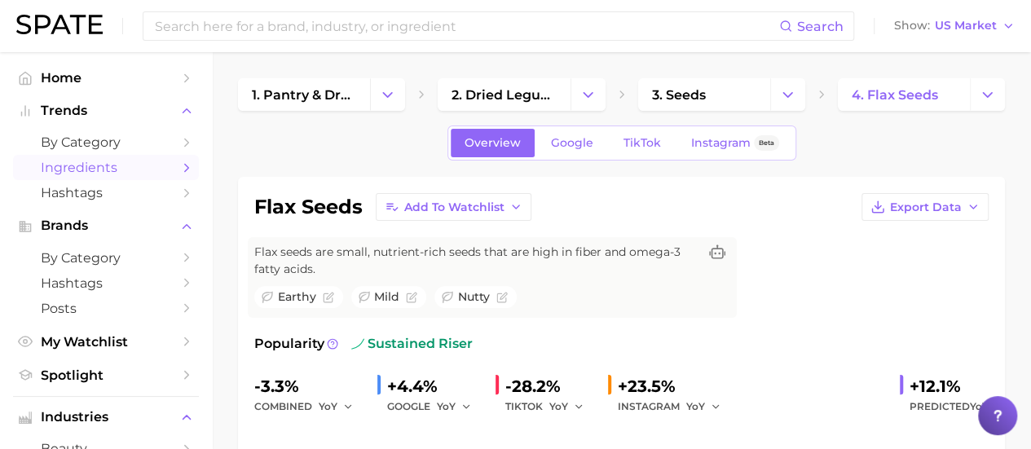
click at [129, 172] on span "Ingredients" at bounding box center [106, 167] width 130 height 15
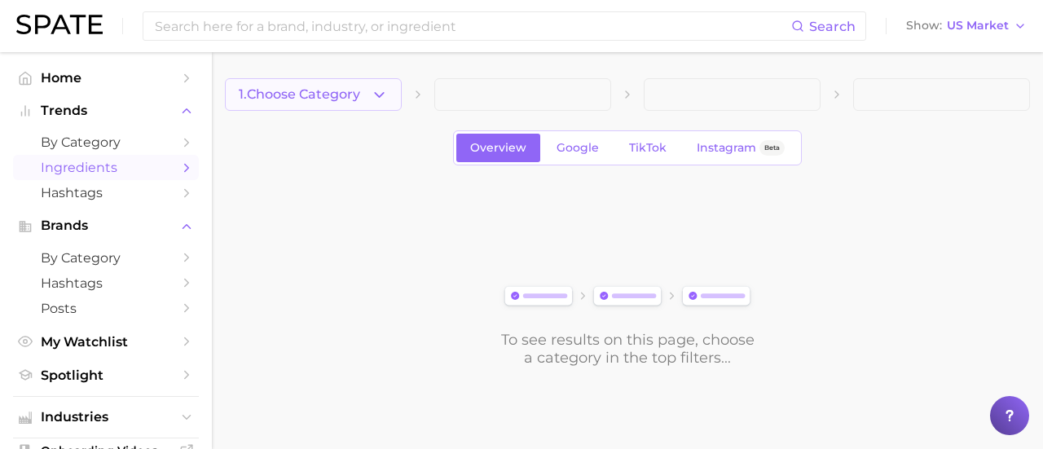
click at [390, 94] on button "1. Choose Category" at bounding box center [313, 94] width 177 height 33
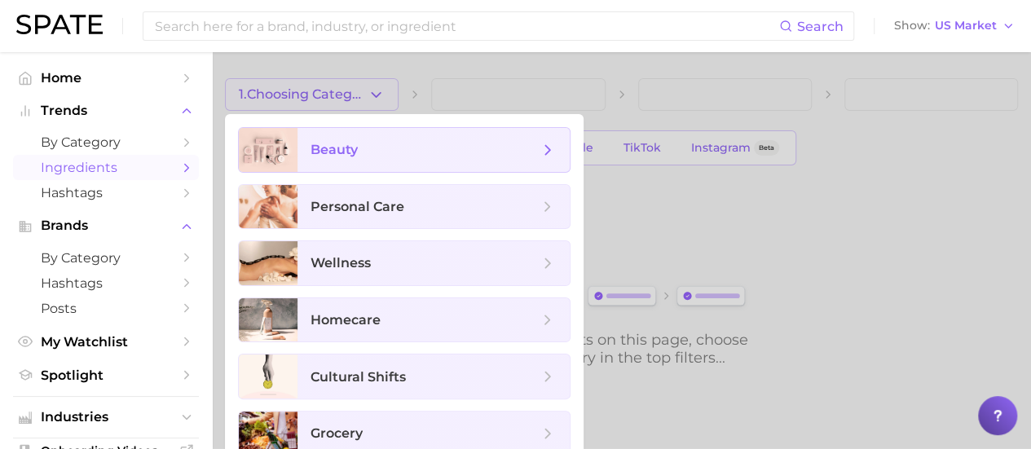
click at [363, 151] on span "beauty" at bounding box center [424, 150] width 228 height 18
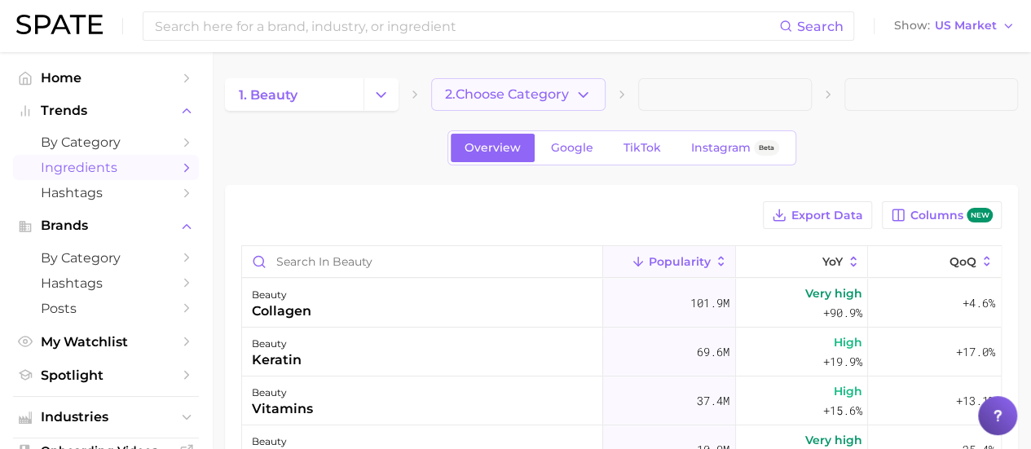
click at [583, 98] on icon "button" at bounding box center [583, 94] width 17 height 17
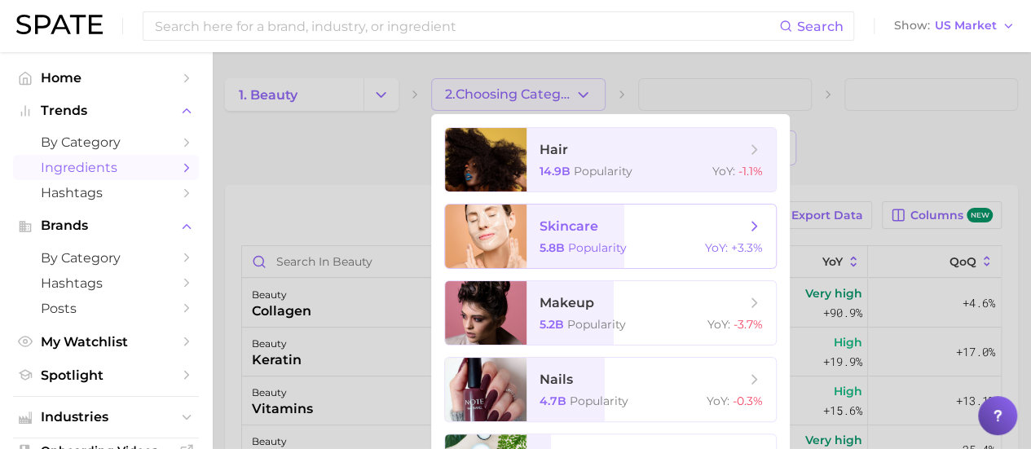
click at [595, 233] on span "skincare" at bounding box center [568, 225] width 59 height 15
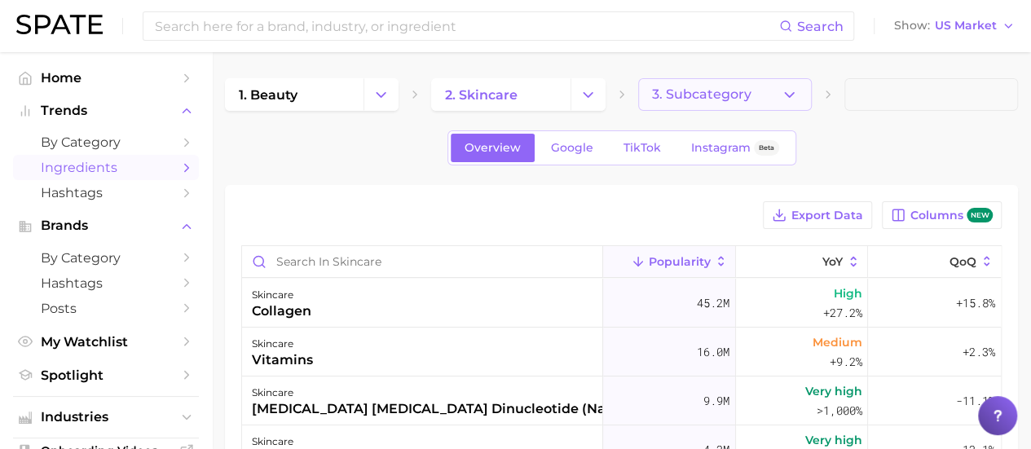
click at [779, 82] on button "3. Subcategory" at bounding box center [725, 94] width 174 height 33
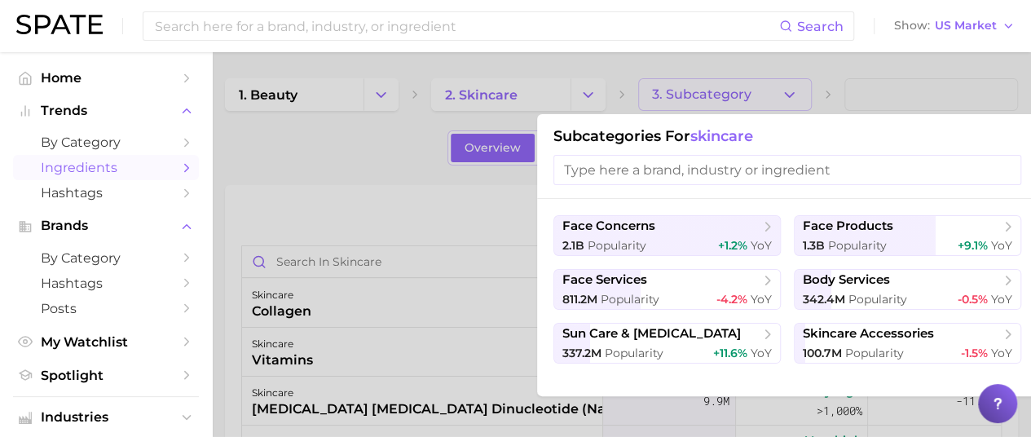
drag, startPoint x: 850, startPoint y: 435, endPoint x: 929, endPoint y: 431, distance: 79.2
click at [929, 431] on div at bounding box center [515, 218] width 1031 height 437
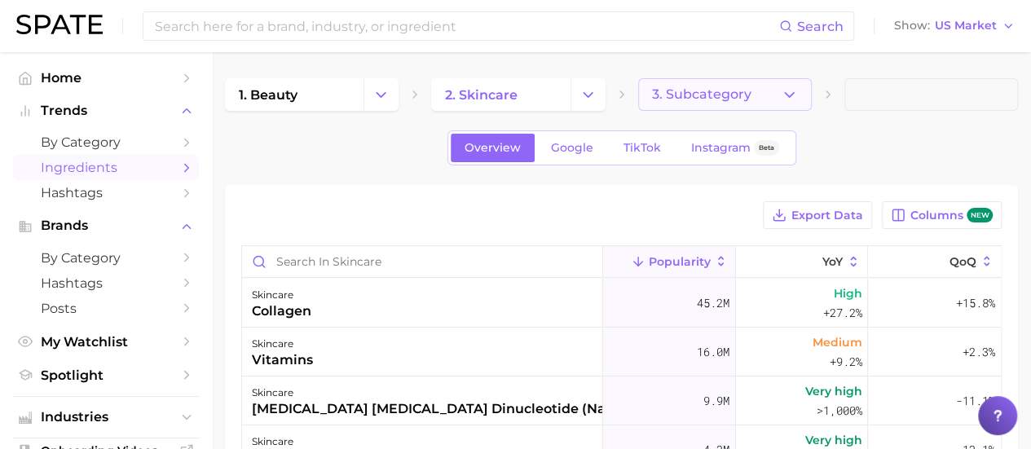
click at [707, 108] on button "3. Subcategory" at bounding box center [725, 94] width 174 height 33
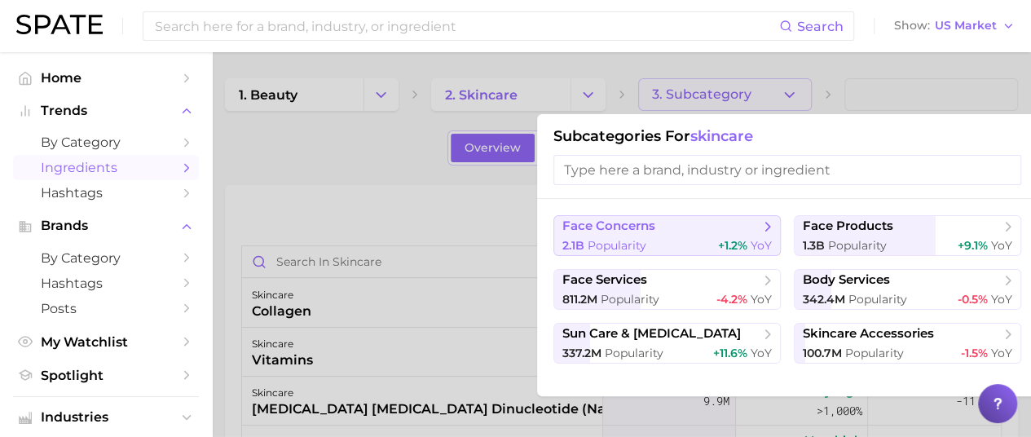
click at [699, 232] on span "face concerns" at bounding box center [661, 226] width 198 height 16
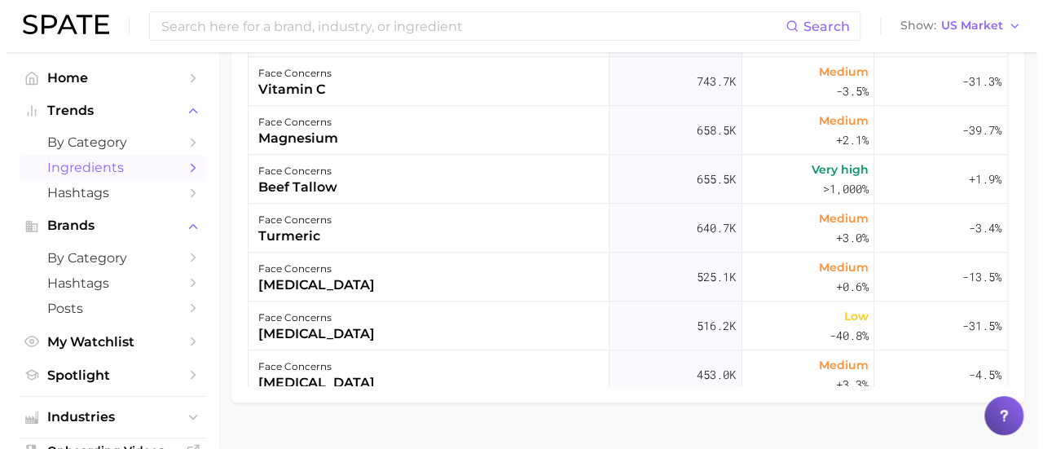
scroll to position [271, 0]
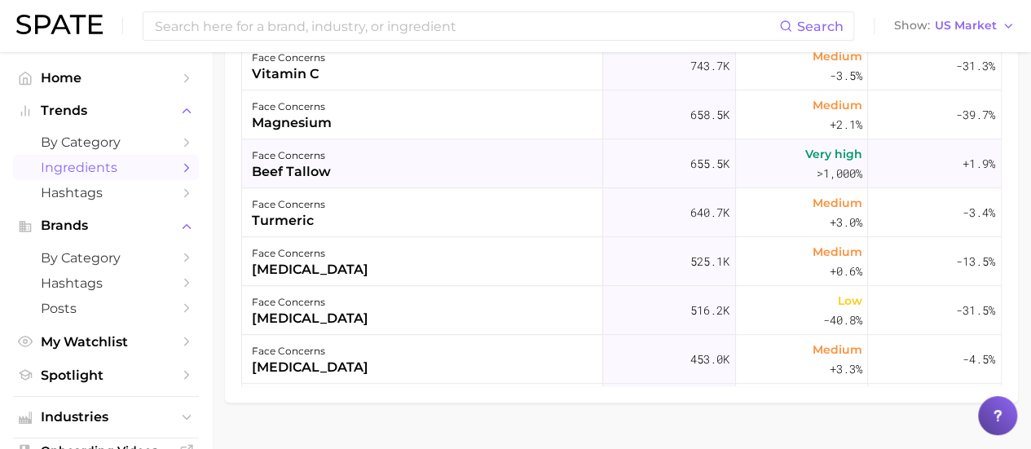
click at [314, 166] on div "beef tallow" at bounding box center [291, 172] width 79 height 20
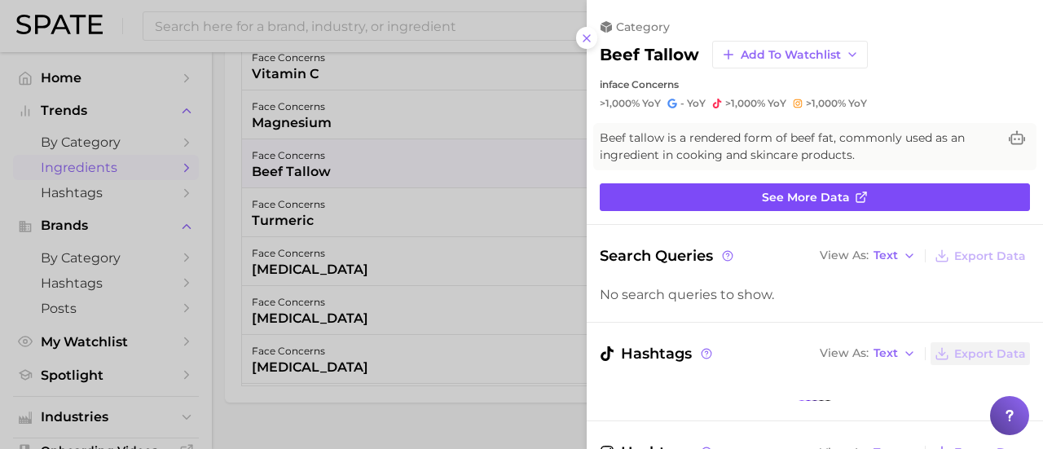
click at [875, 196] on link "See more data" at bounding box center [815, 197] width 430 height 28
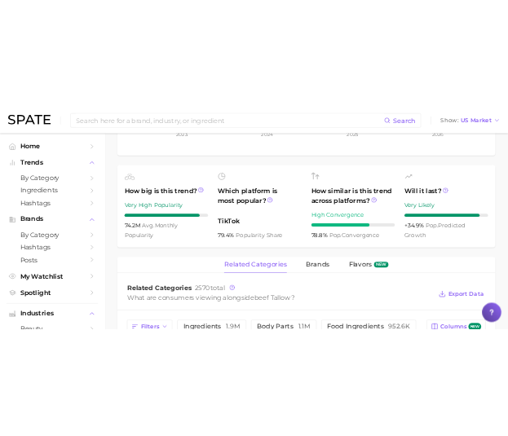
scroll to position [537, 0]
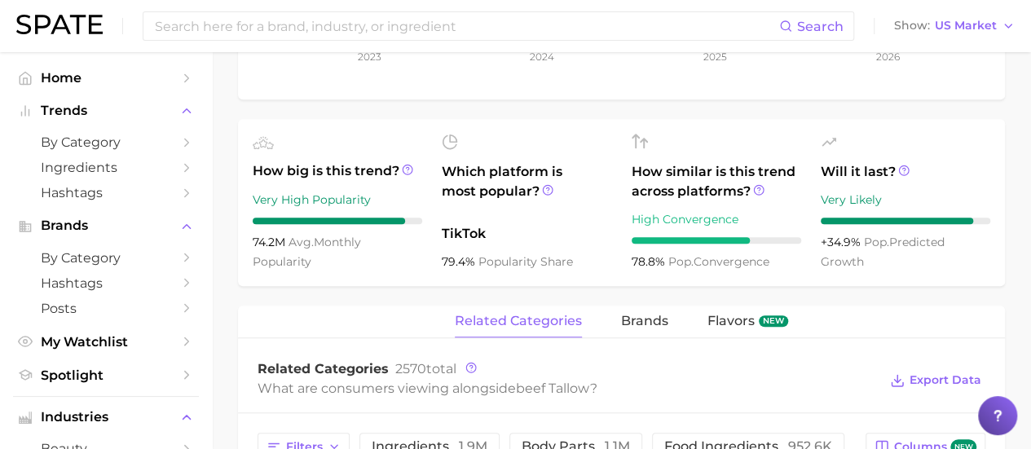
click at [292, 304] on div "beef tallow Add to Watchlist Export Data Beef tallow is a rendered form of beef…" at bounding box center [621, 311] width 767 height 1343
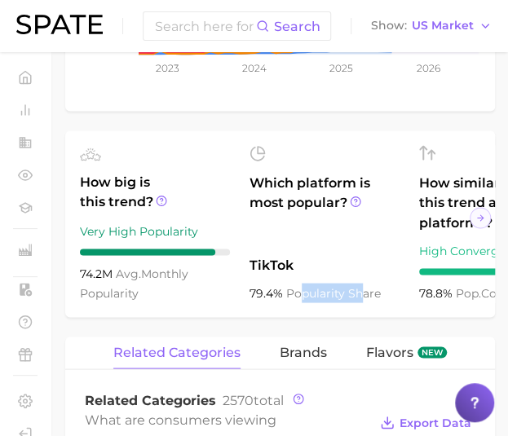
drag, startPoint x: 301, startPoint y: 335, endPoint x: 359, endPoint y: 328, distance: 58.3
click at [359, 317] on ul "How big is this trend? Very High Popularity 74.2m avg. monthly popularity Which…" at bounding box center [279, 223] width 429 height 187
click at [407, 304] on ul "How big is this trend? Very High Popularity 74.2m avg. monthly popularity Which…" at bounding box center [279, 223] width 429 height 187
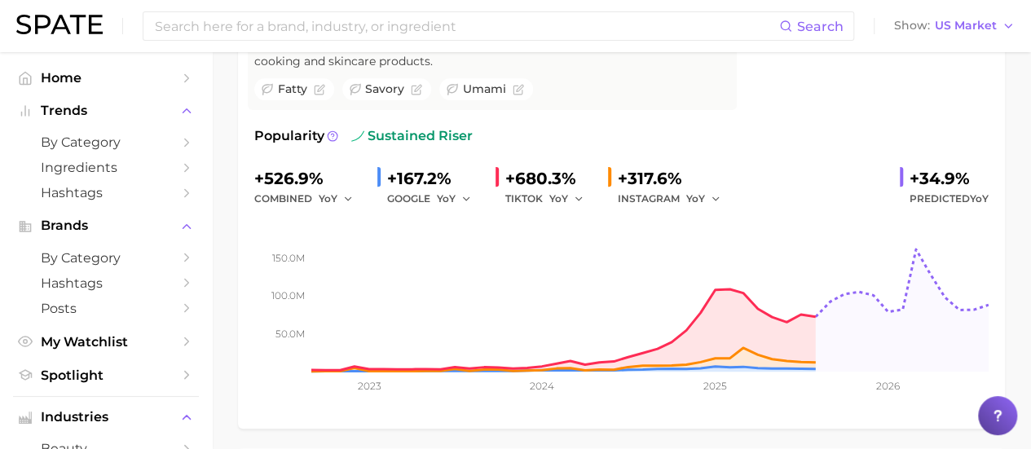
scroll to position [210, 0]
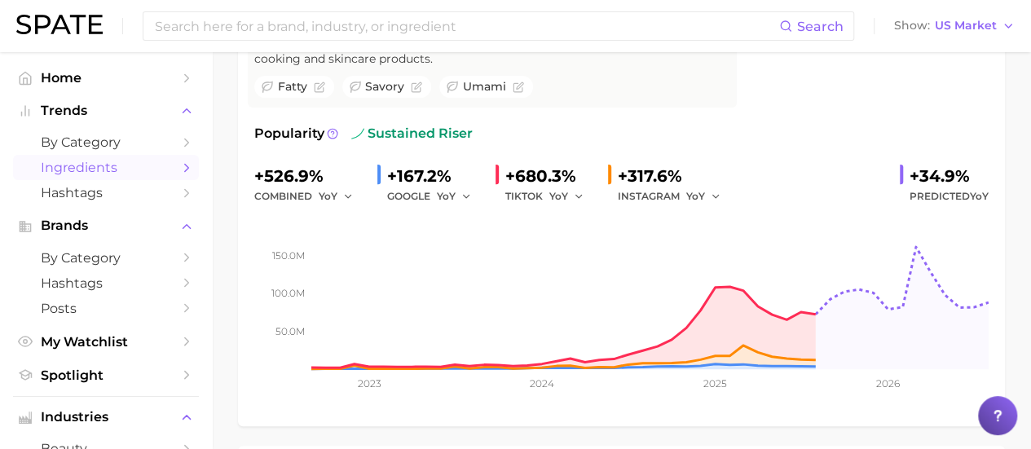
click at [165, 165] on link "Ingredients" at bounding box center [106, 167] width 186 height 25
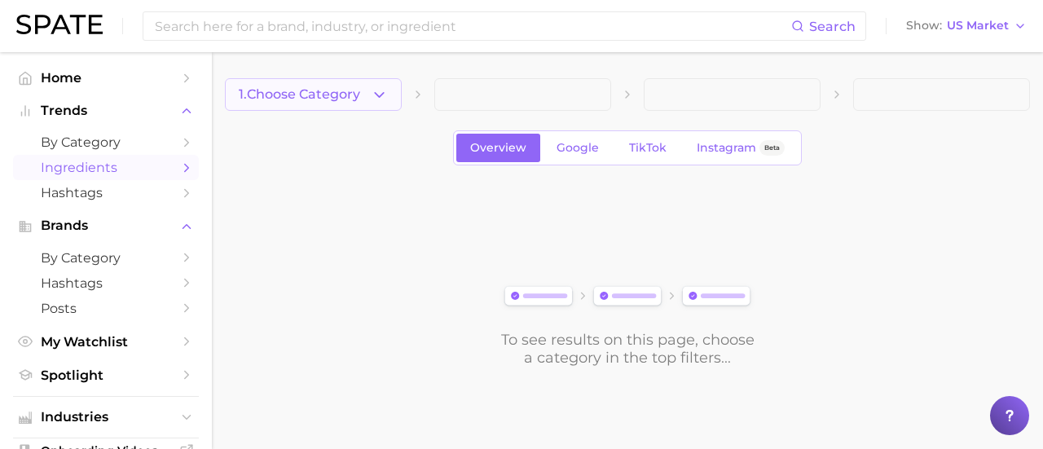
click at [371, 86] on icon "button" at bounding box center [379, 94] width 17 height 17
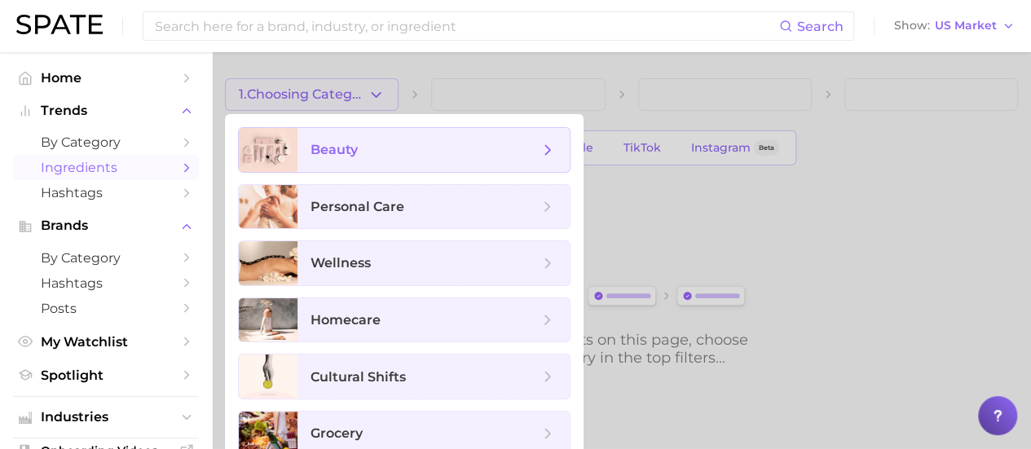
click at [378, 141] on span "beauty" at bounding box center [424, 150] width 228 height 18
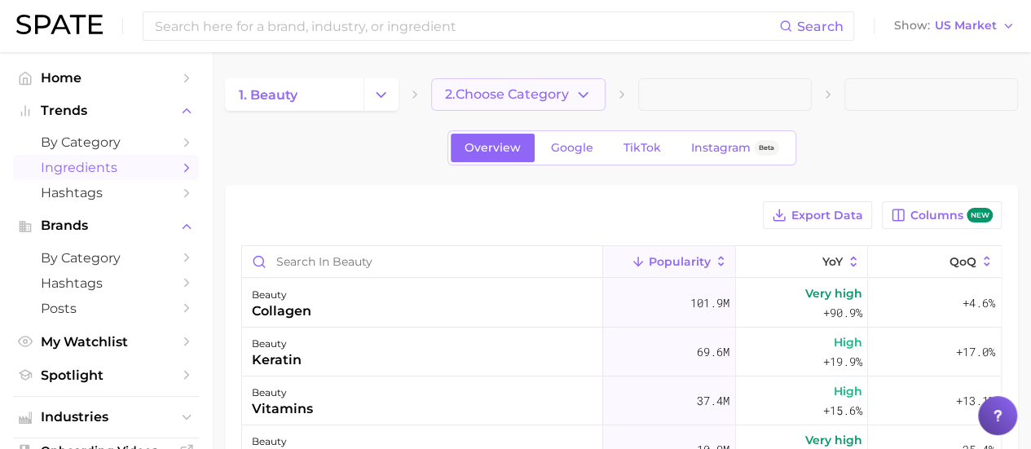
click at [578, 95] on icon "button" at bounding box center [583, 94] width 17 height 17
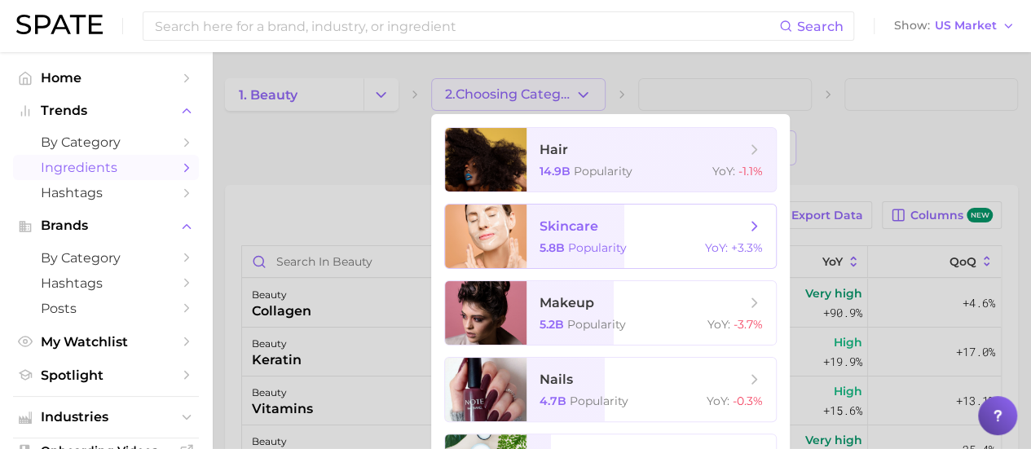
click at [631, 210] on span "skincare 5.8b Popularity YoY : +3.3%" at bounding box center [650, 237] width 249 height 64
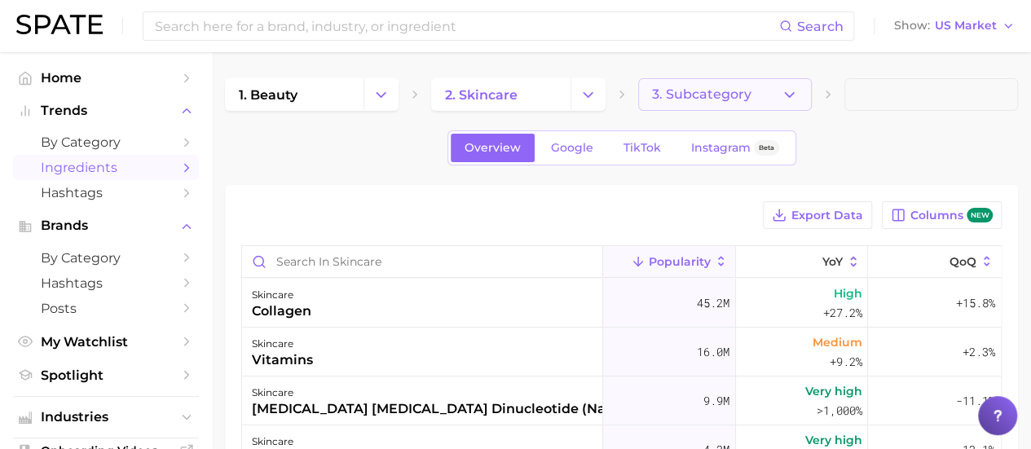
click at [759, 95] on button "3. Subcategory" at bounding box center [725, 94] width 174 height 33
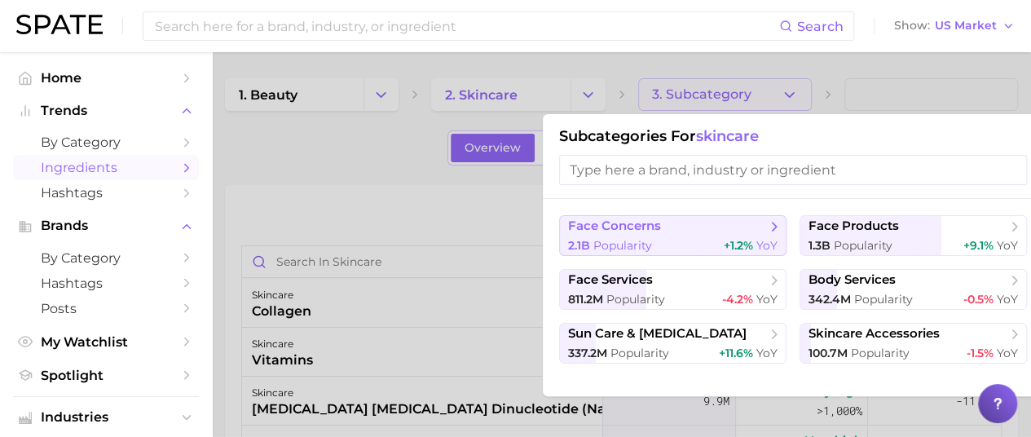
click at [675, 236] on button "face concerns 2.1b Popularity +1.2% YoY" at bounding box center [672, 235] width 227 height 41
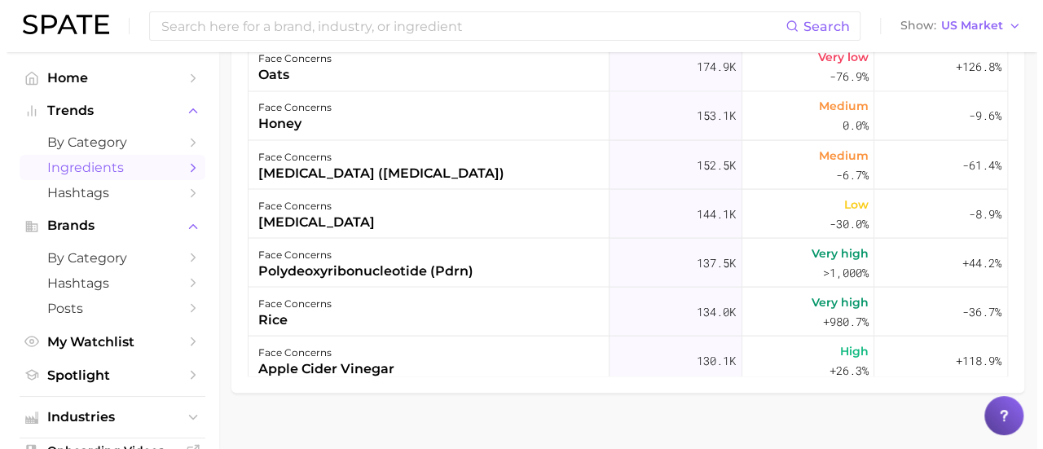
scroll to position [1369, 0]
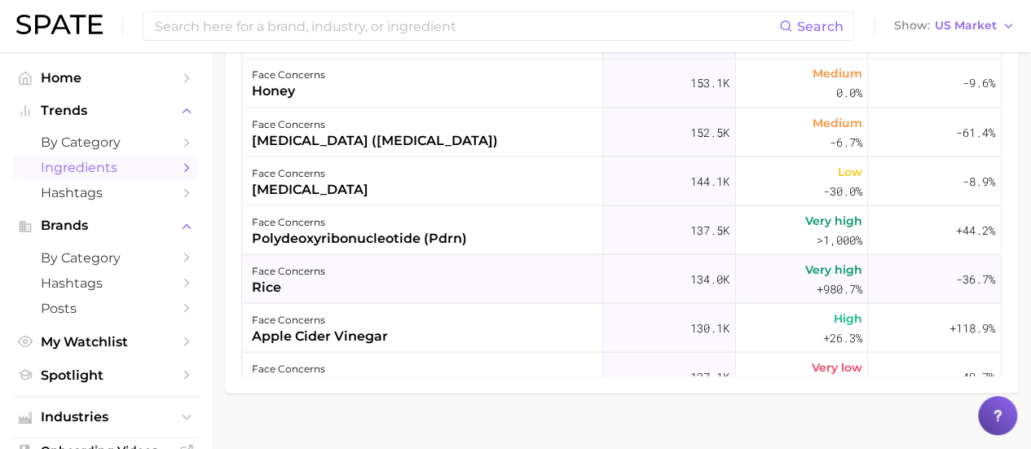
click at [307, 275] on div "face concerns" at bounding box center [288, 271] width 73 height 20
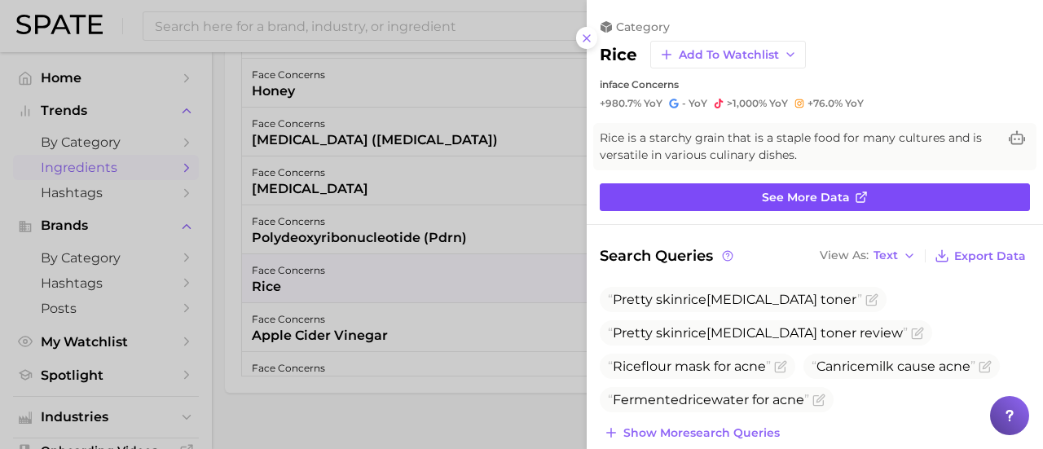
scroll to position [0, 0]
click at [748, 191] on link "See more data" at bounding box center [815, 197] width 430 height 28
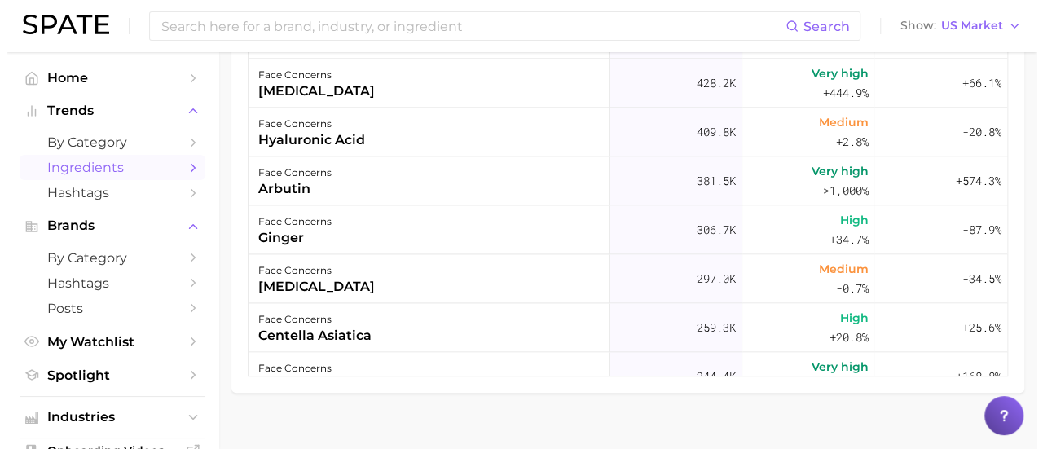
scroll to position [815, 0]
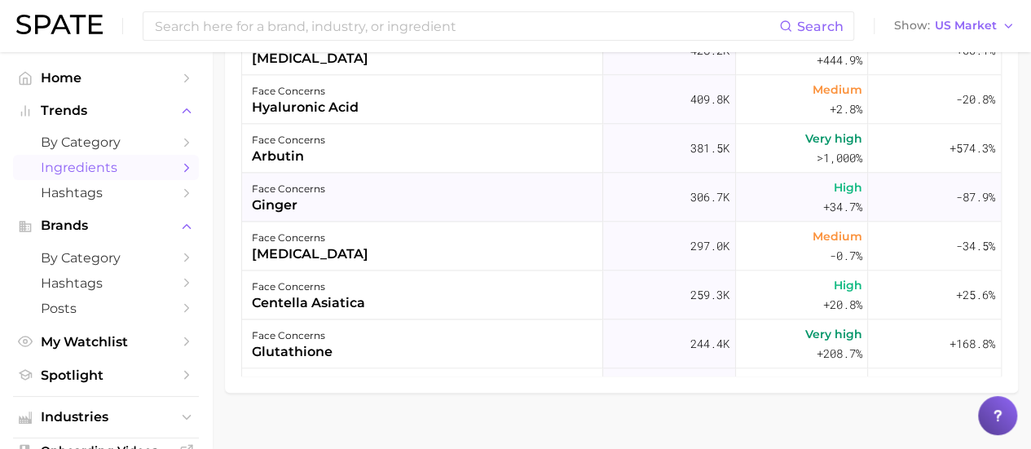
click at [393, 189] on div "face concerns [PERSON_NAME]" at bounding box center [422, 197] width 361 height 49
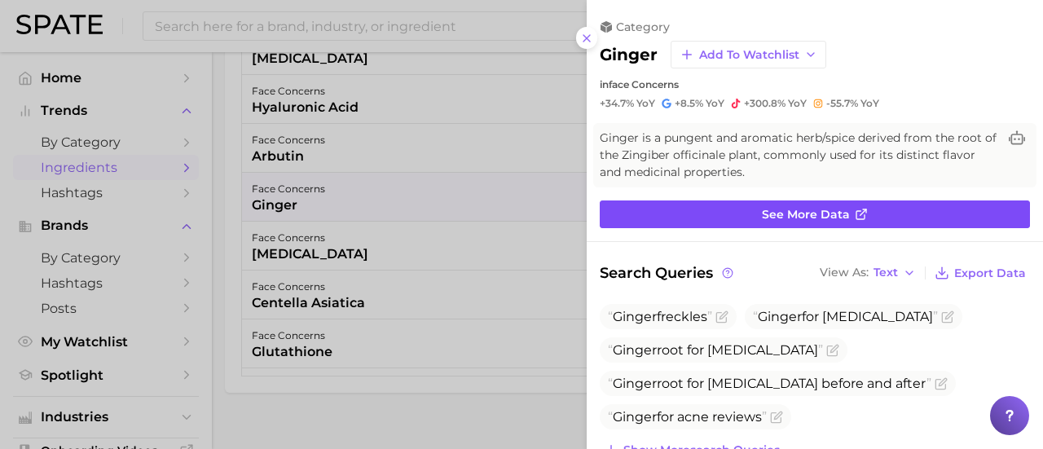
scroll to position [0, 0]
click at [786, 208] on span "See more data" at bounding box center [806, 215] width 88 height 14
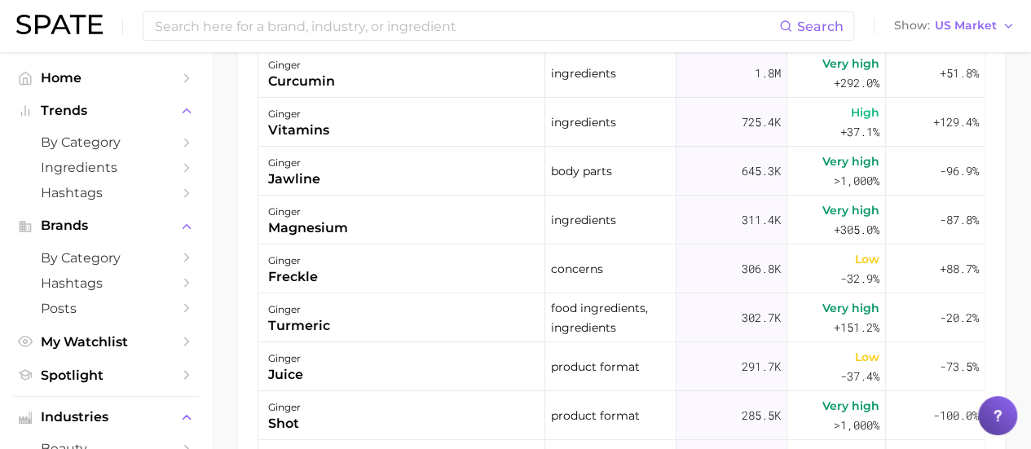
scroll to position [1059, 0]
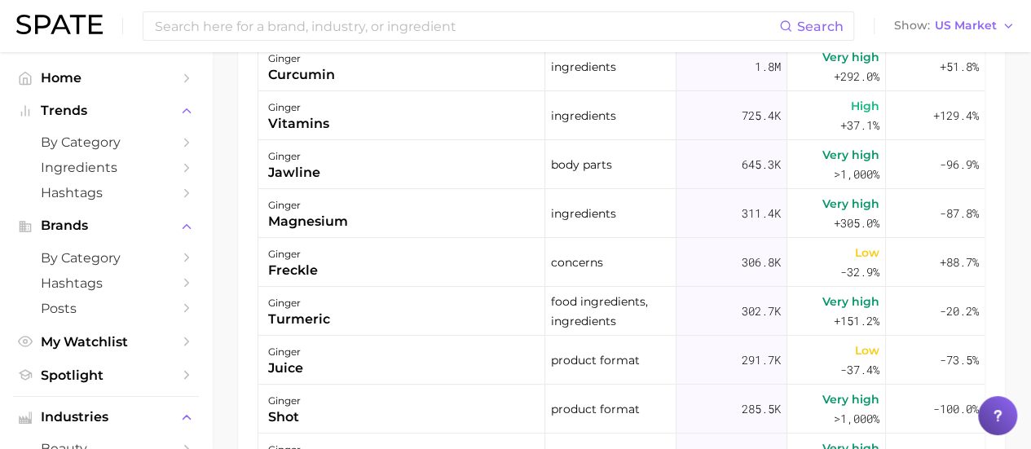
scroll to position [318, 0]
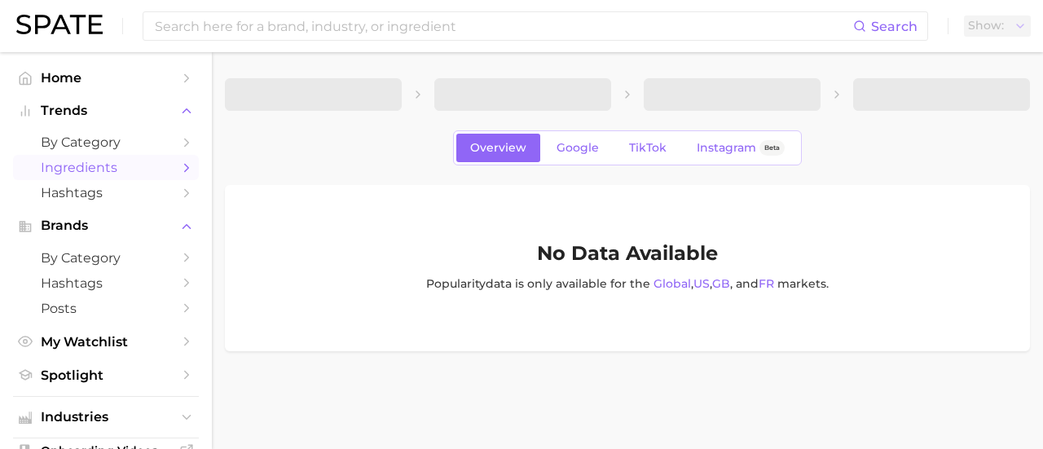
click at [1035, 281] on main "Overview Google TikTok Instagram Beta No Data Available Popularity data is only…" at bounding box center [627, 242] width 831 height 381
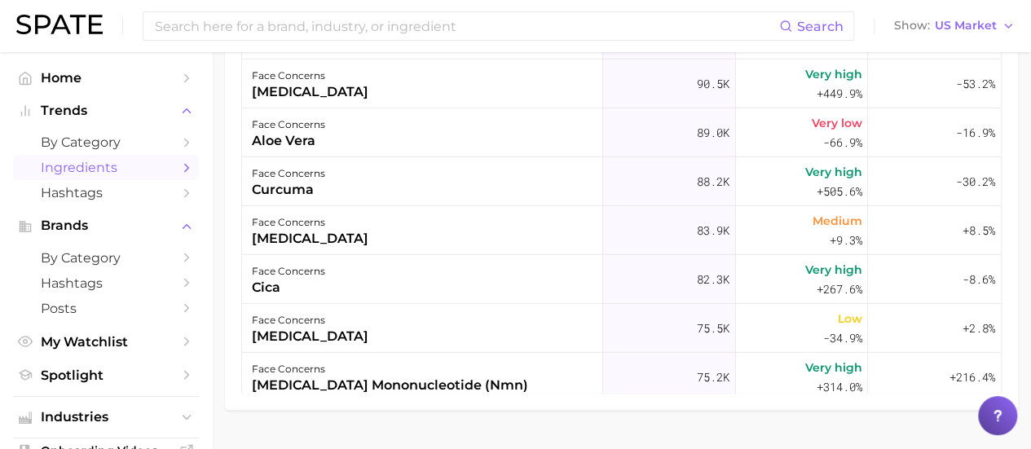
scroll to position [2249, 0]
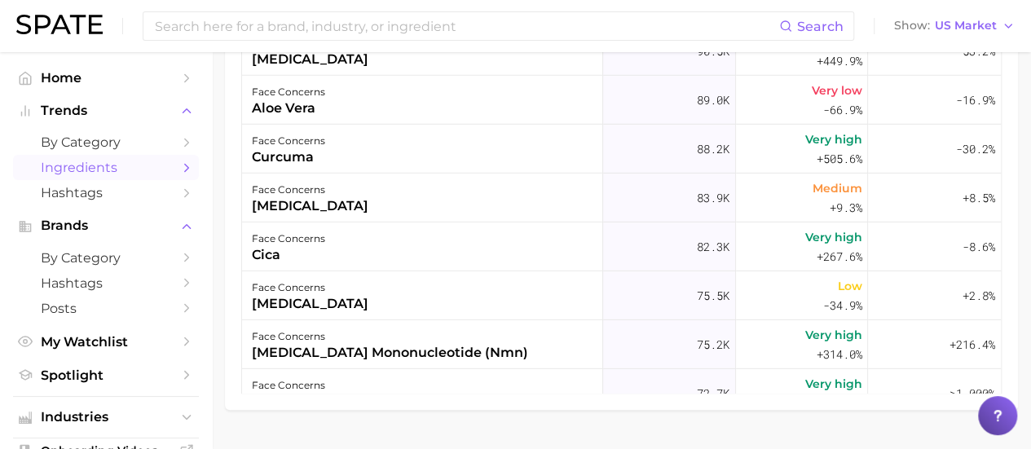
click at [1001, 384] on div "Export Data Columns new Popularity YoY QoQ face concerns ginger 304.7k High +36…" at bounding box center [621, 147] width 793 height 526
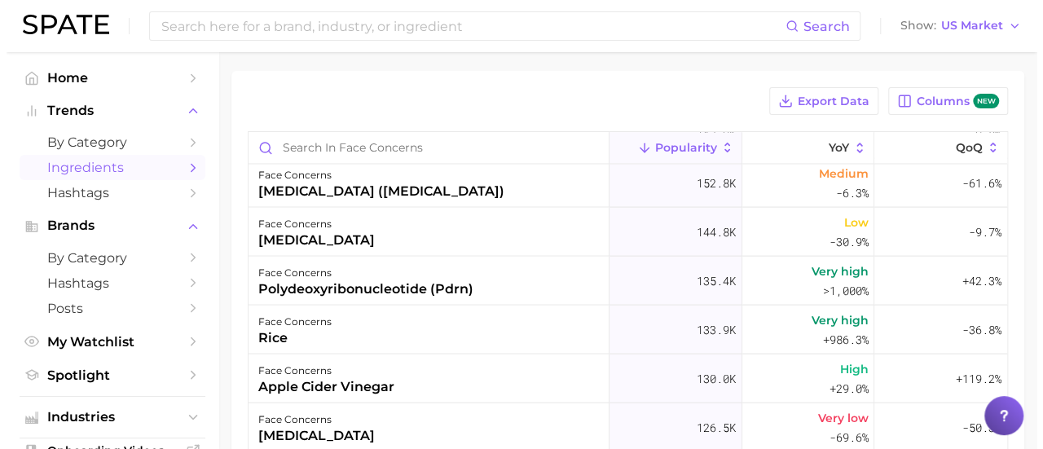
scroll to position [1512, 0]
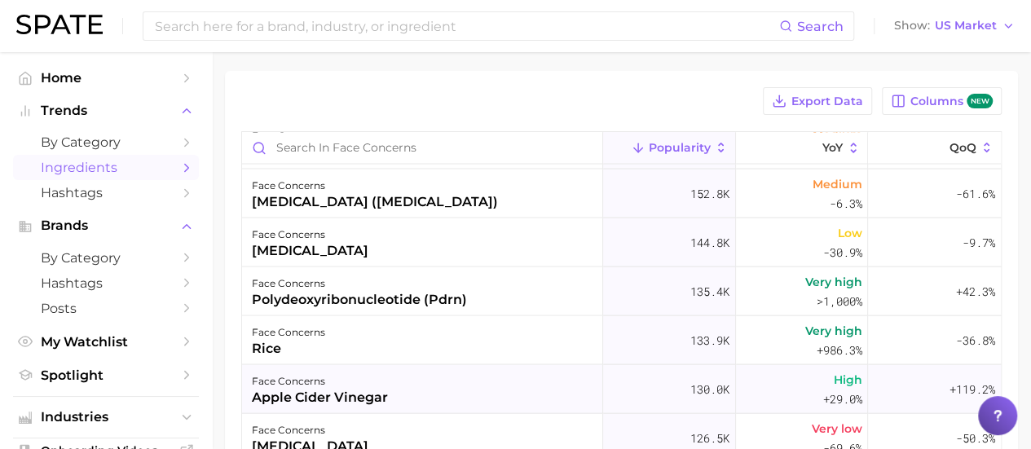
click at [439, 376] on div "face concerns apple cider vinegar" at bounding box center [422, 388] width 361 height 49
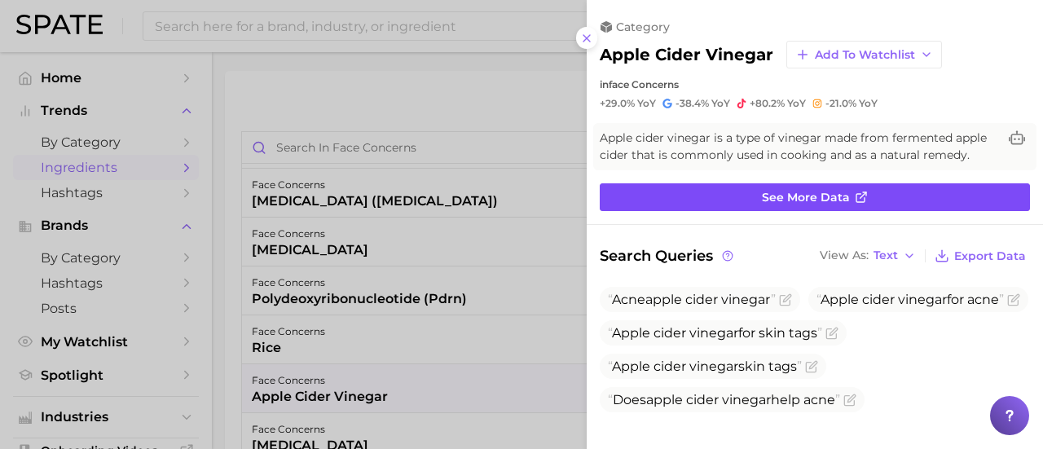
click at [854, 205] on link "See more data" at bounding box center [815, 197] width 430 height 28
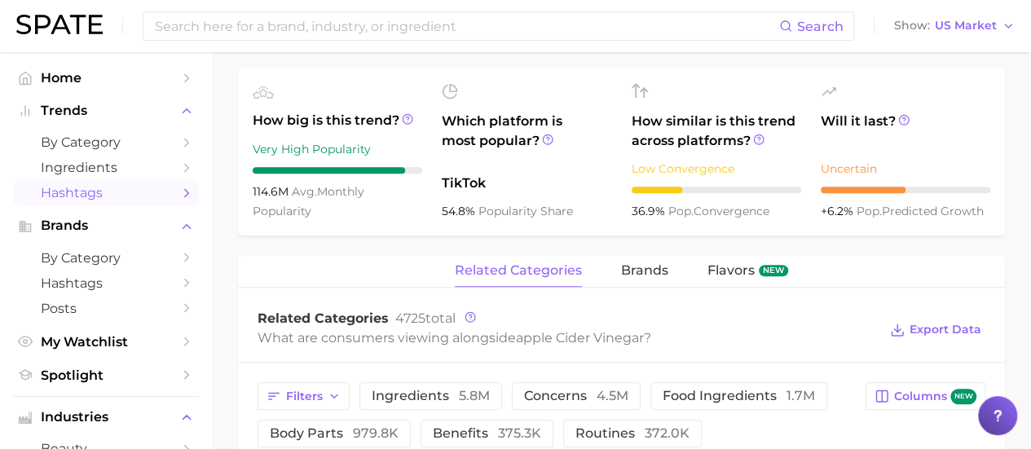
click at [116, 192] on span "Hashtags" at bounding box center [106, 192] width 130 height 15
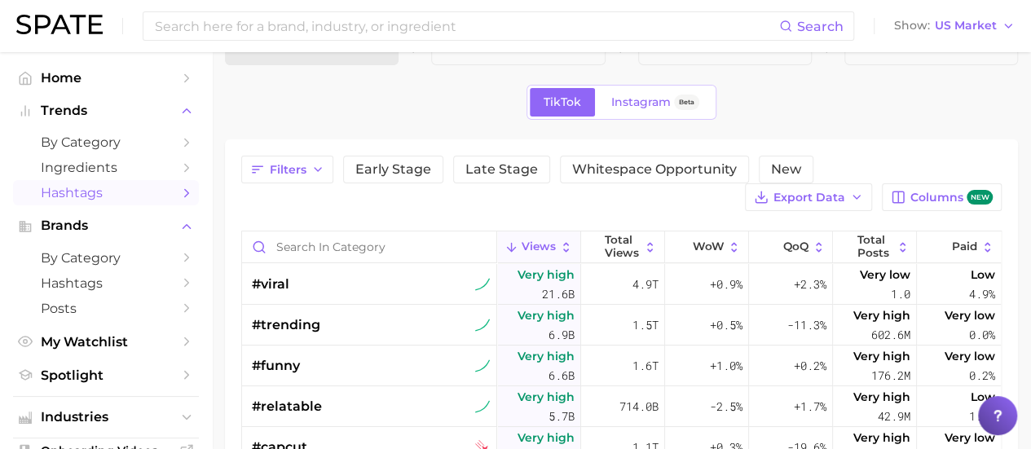
scroll to position [15, 0]
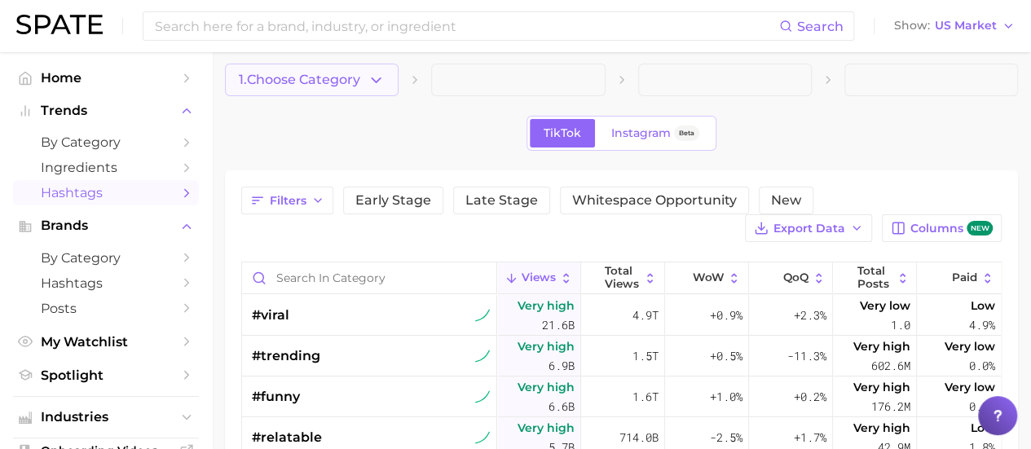
click at [383, 81] on icon "button" at bounding box center [376, 80] width 17 height 17
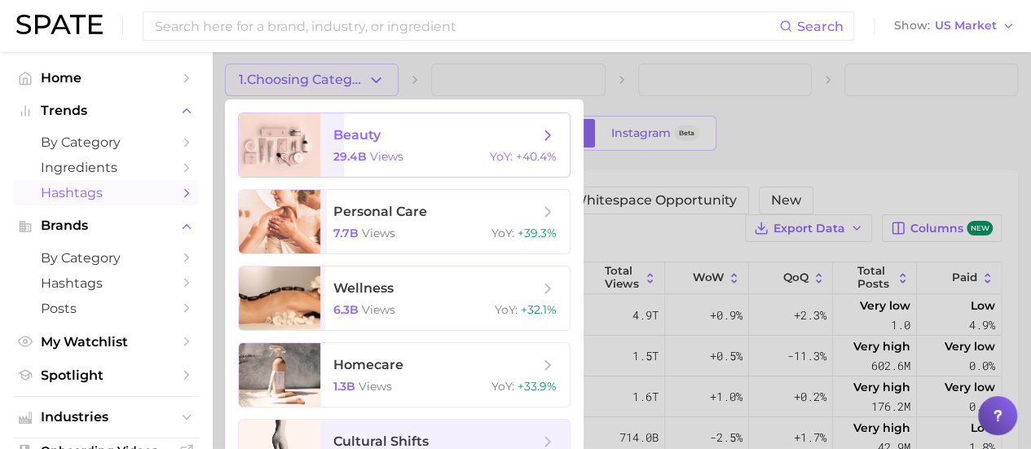
click at [406, 149] on div "29.4b views YoY : +40.4%" at bounding box center [444, 156] width 223 height 15
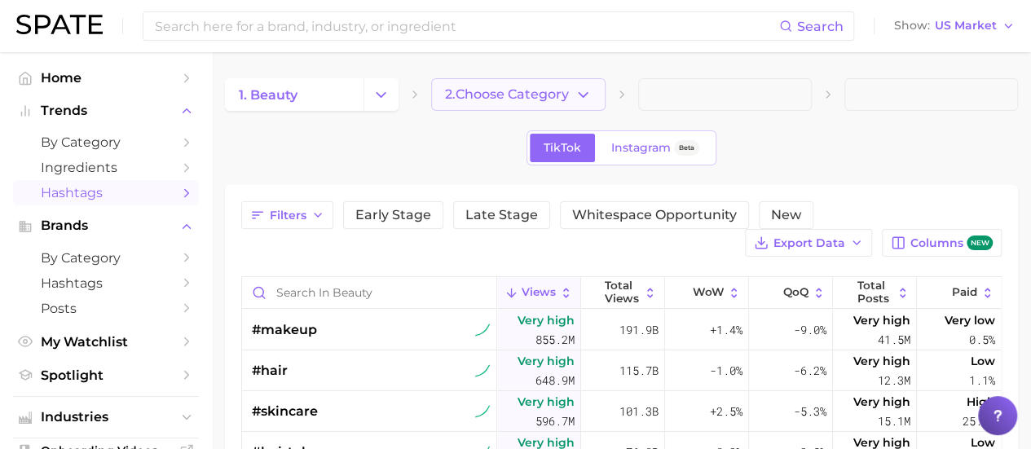
click at [575, 86] on icon "button" at bounding box center [583, 94] width 17 height 17
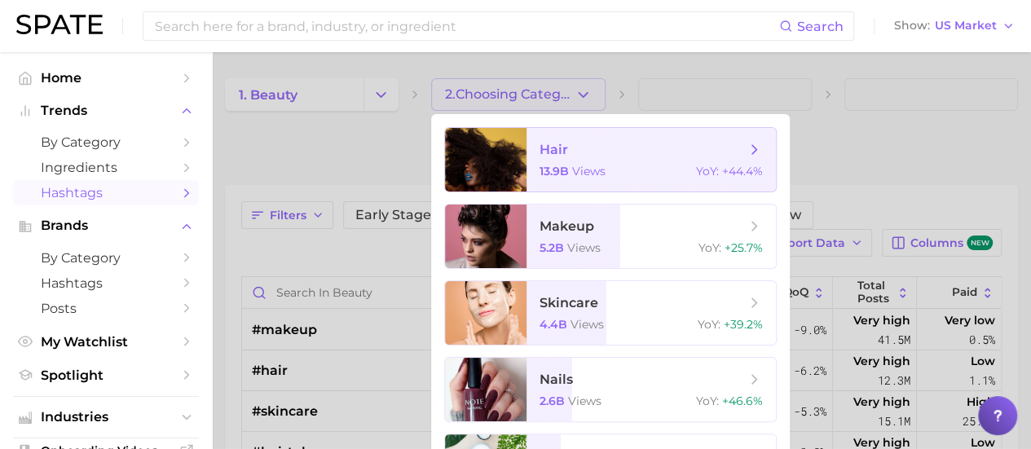
click at [575, 159] on span "hair 13.9b views YoY : +44.4%" at bounding box center [650, 160] width 249 height 64
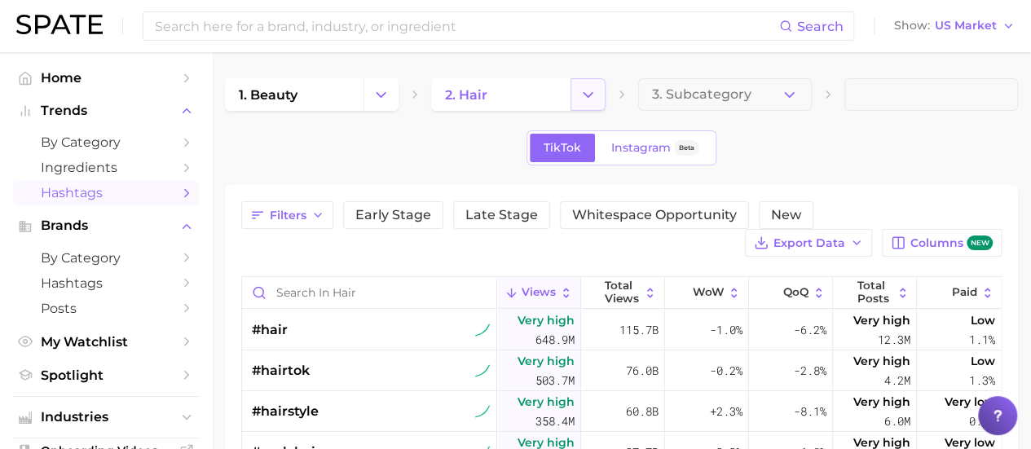
click at [590, 88] on icon "Change Category" at bounding box center [587, 94] width 17 height 17
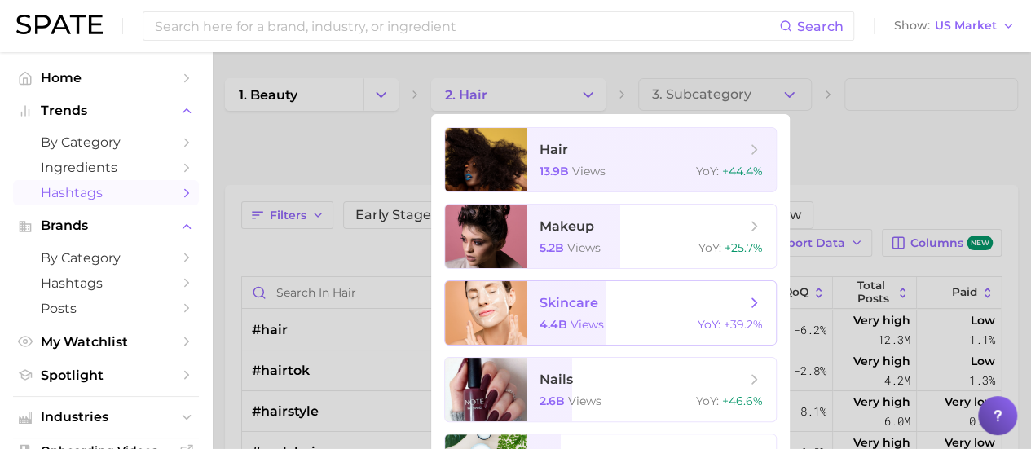
click at [603, 288] on span "skincare 4.4b views YoY : +39.2%" at bounding box center [650, 313] width 249 height 64
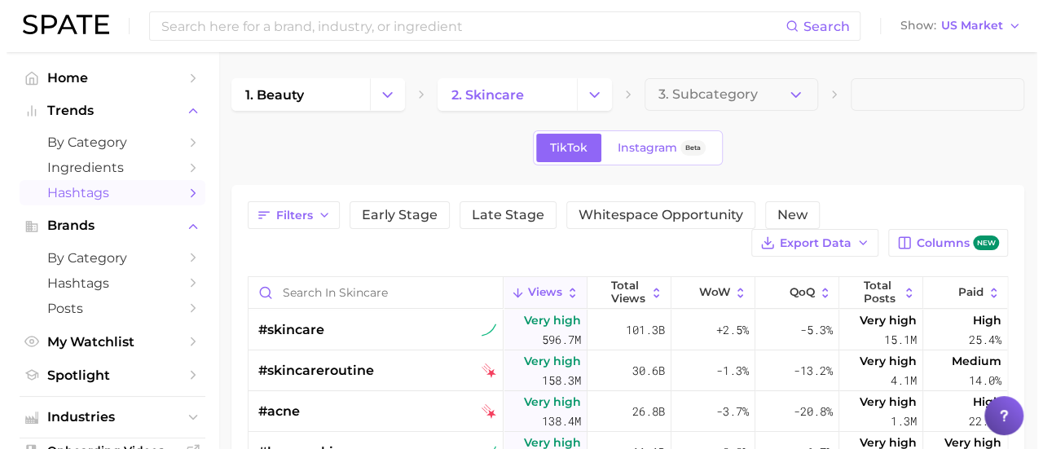
scroll to position [90, 0]
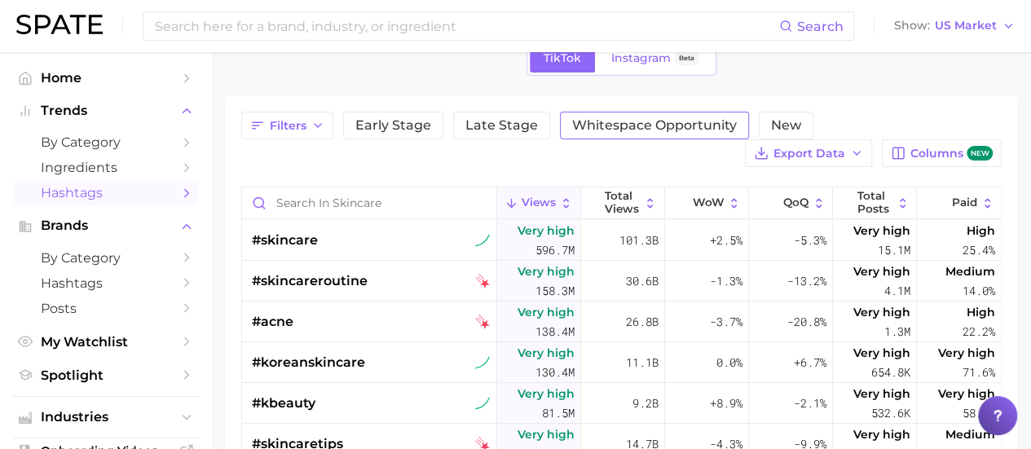
click at [614, 112] on button "Whitespace Opportunity" at bounding box center [654, 126] width 189 height 28
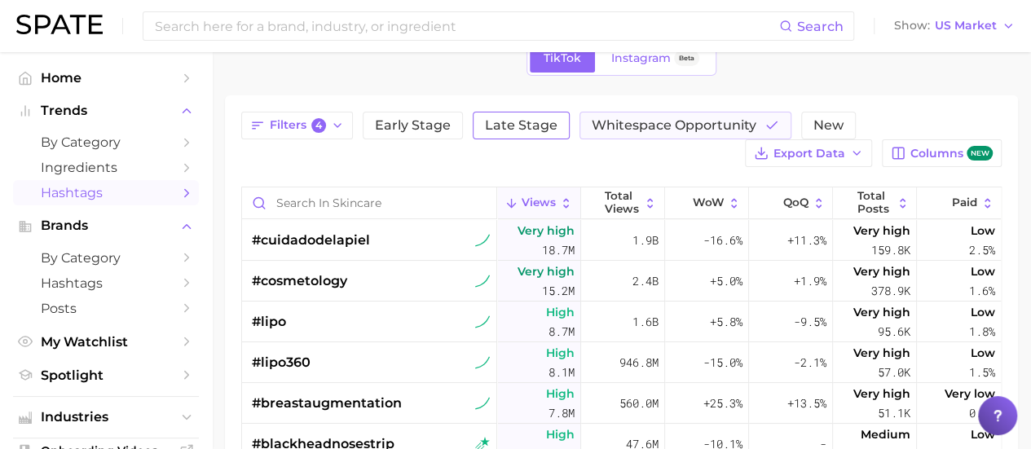
click at [547, 125] on span "Late Stage" at bounding box center [521, 125] width 73 height 13
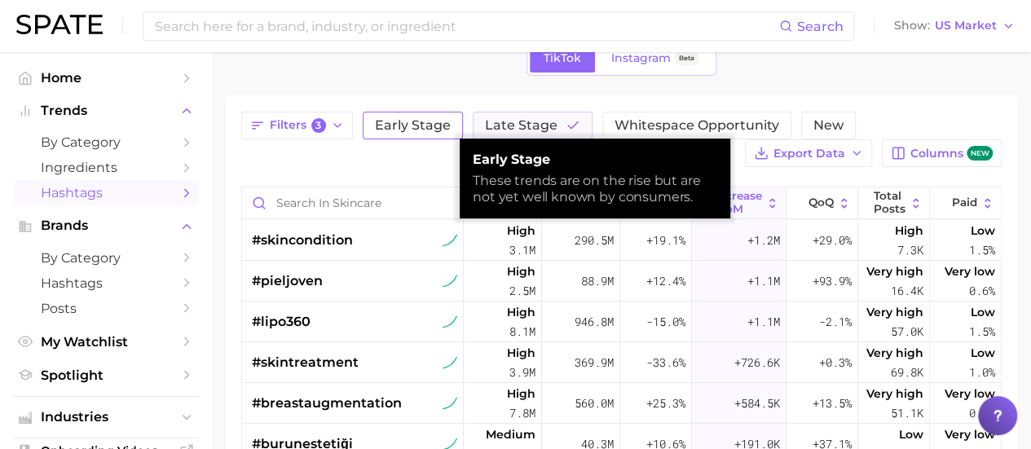
click at [429, 119] on span "Early Stage" at bounding box center [413, 125] width 76 height 13
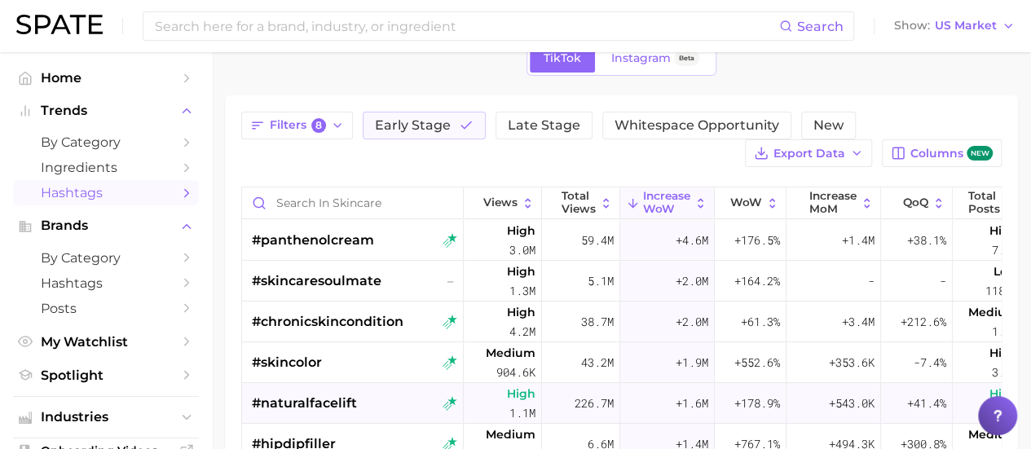
click at [363, 399] on div "#naturalfacelift" at bounding box center [354, 403] width 205 height 41
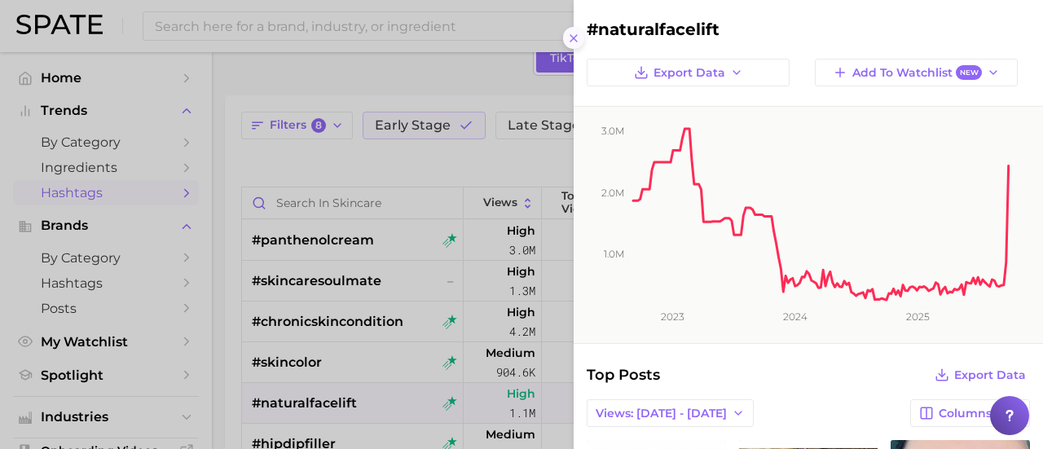
click at [574, 40] on icon at bounding box center [573, 38] width 13 height 13
